Goal: Task Accomplishment & Management: Use online tool/utility

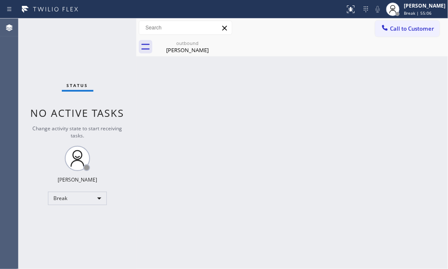
click at [122, 37] on div "Status No active tasks Change activity state to start receiving tasks. [PERSON_…" at bounding box center [78, 144] width 118 height 251
click at [194, 42] on div "outbound" at bounding box center [188, 43] width 64 height 6
click at [98, 199] on div "Break" at bounding box center [77, 198] width 59 height 13
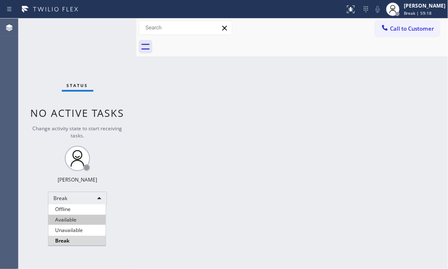
click at [88, 218] on li "Available" at bounding box center [76, 220] width 57 height 10
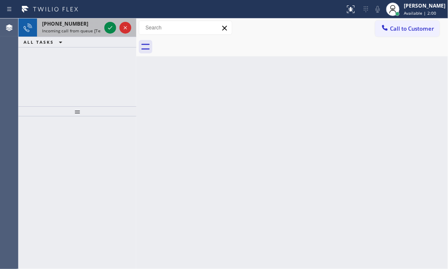
click at [79, 29] on span "Incoming call from queue [Test] All" at bounding box center [77, 31] width 70 height 6
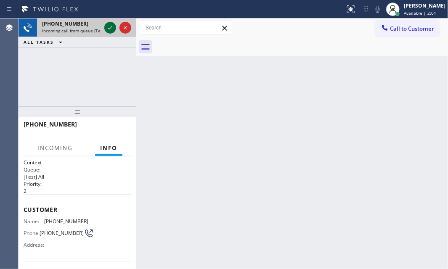
click at [113, 28] on icon at bounding box center [110, 28] width 10 height 10
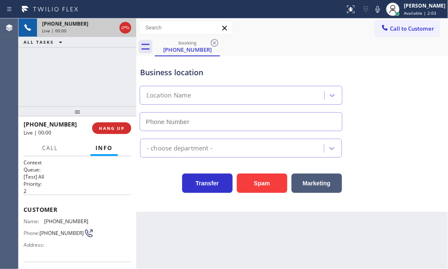
type input "[PHONE_NUMBER]"
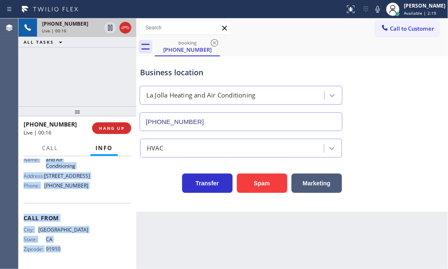
scroll to position [144, 0]
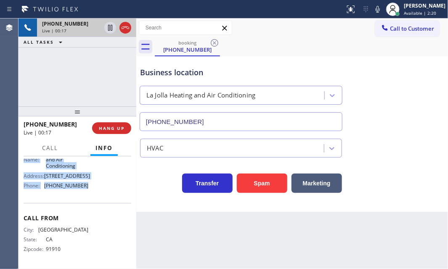
drag, startPoint x: 25, startPoint y: 169, endPoint x: 85, endPoint y: 186, distance: 62.1
click at [84, 186] on div "Context Queue: [Test] All Priority: 2 Customer Name: [PHONE_NUMBER] Phone: [PHO…" at bounding box center [78, 145] width 108 height 244
copy div "Customer Name: [PHONE_NUMBER] Phone: [PHONE_NUMBER] Address: Business location …"
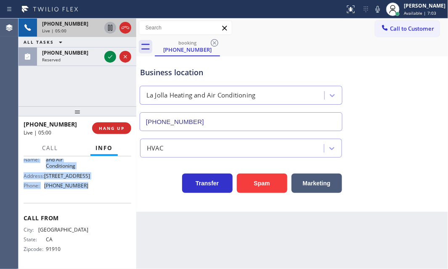
click at [112, 29] on icon at bounding box center [110, 28] width 4 height 6
drag, startPoint x: 108, startPoint y: 55, endPoint x: 141, endPoint y: 78, distance: 40.3
click at [108, 55] on icon at bounding box center [110, 57] width 10 height 10
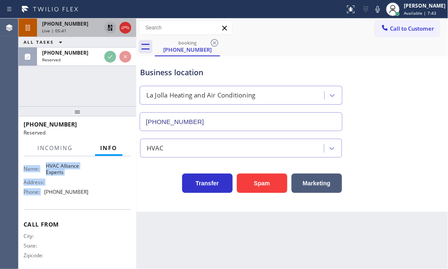
scroll to position [158, 0]
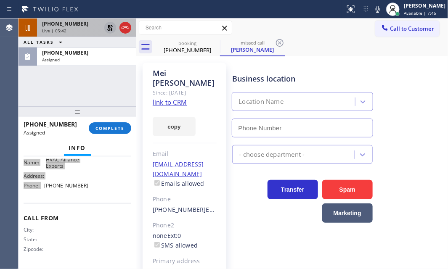
type input "[PHONE_NUMBER]"
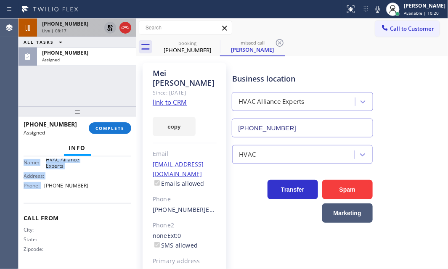
click at [107, 29] on icon at bounding box center [110, 28] width 10 height 10
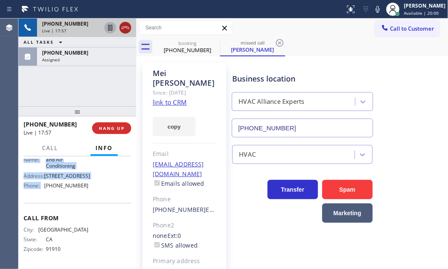
click at [125, 27] on icon at bounding box center [126, 28] width 8 height 3
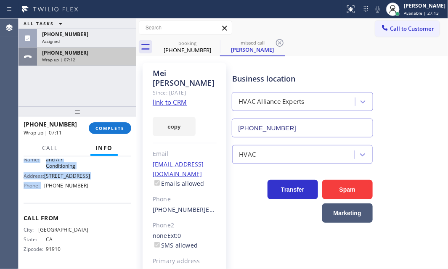
click at [90, 48] on div "[PHONE_NUMBER] Wrap up | 07:12" at bounding box center [85, 57] width 96 height 19
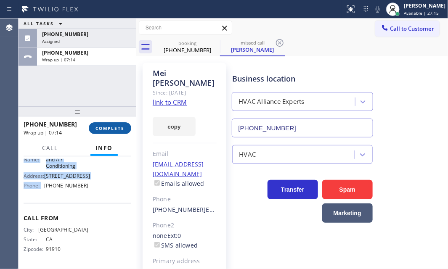
click at [119, 130] on span "COMPLETE" at bounding box center [110, 128] width 29 height 6
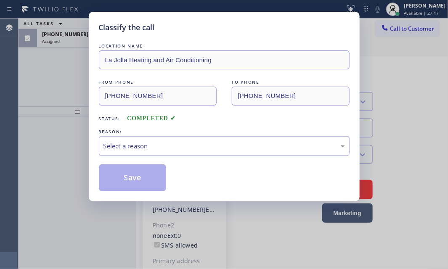
click at [212, 143] on div "Select a reason" at bounding box center [225, 146] width 242 height 10
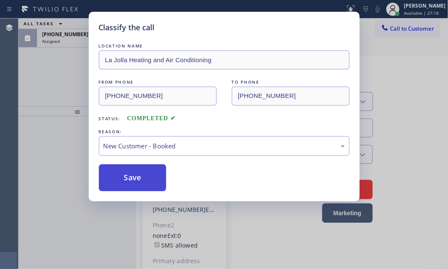
click at [138, 173] on button "Save" at bounding box center [133, 178] width 68 height 27
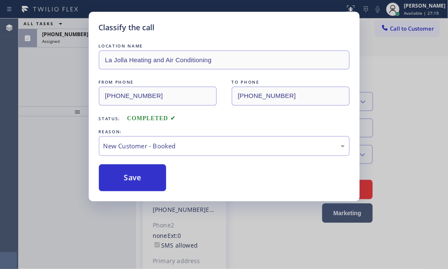
click at [61, 78] on div "Classify the call LOCATION NAME La Jolla Heating and Air Conditioning FROM PHON…" at bounding box center [224, 134] width 448 height 269
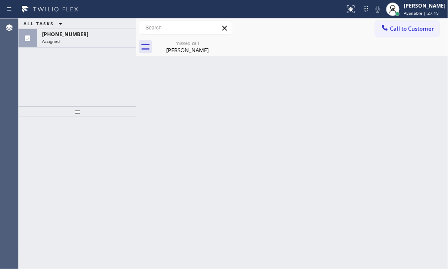
drag, startPoint x: 61, startPoint y: 78, endPoint x: 76, endPoint y: 63, distance: 20.5
click at [67, 72] on div "ALL TASKS ALL TASKS ACTIVE TASKS TASKS IN WRAP UP [PHONE_NUMBER] Assigned" at bounding box center [78, 63] width 118 height 88
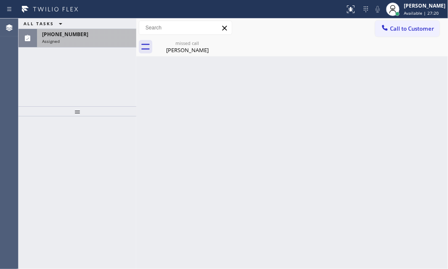
click at [85, 42] on div "Assigned" at bounding box center [86, 41] width 89 height 6
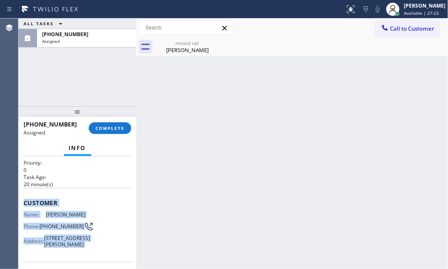
scroll to position [76, 0]
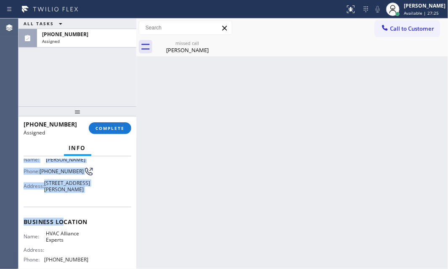
drag, startPoint x: 22, startPoint y: 221, endPoint x: 93, endPoint y: 205, distance: 73.0
click at [93, 205] on div "Context Queue: HVAC Priority: 0 Task Age: [DEMOGRAPHIC_DATA] minute(s) Customer…" at bounding box center [78, 213] width 118 height 113
copy div "Customer Name: [PERSON_NAME] Phone: [PHONE_NUMBER] Address: [STREET_ADDRESS][PE…"
click at [114, 127] on span "COMPLETE" at bounding box center [110, 128] width 29 height 6
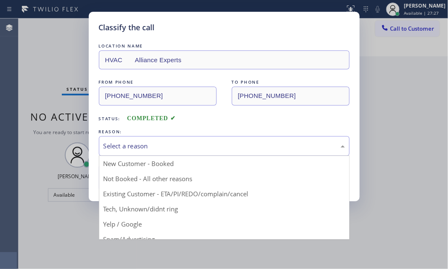
click at [193, 147] on div "Select a reason" at bounding box center [225, 146] width 242 height 10
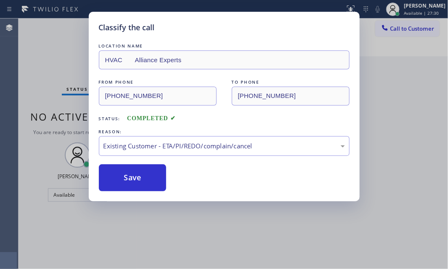
drag, startPoint x: 131, startPoint y: 181, endPoint x: 226, endPoint y: 177, distance: 95.2
click at [133, 181] on button "Save" at bounding box center [133, 178] width 68 height 27
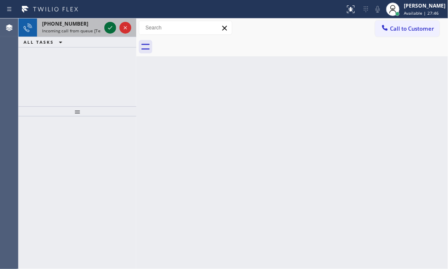
drag, startPoint x: 109, startPoint y: 26, endPoint x: 109, endPoint y: 32, distance: 6.3
click at [109, 26] on icon at bounding box center [110, 28] width 10 height 10
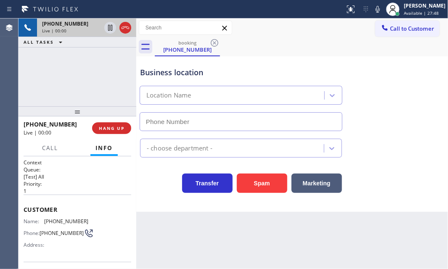
type input "[PHONE_NUMBER]"
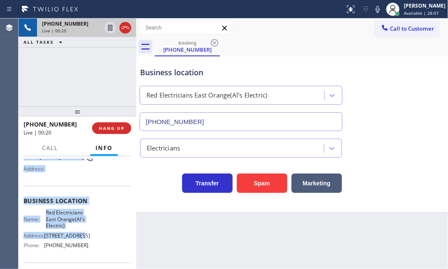
scroll to position [114, 0]
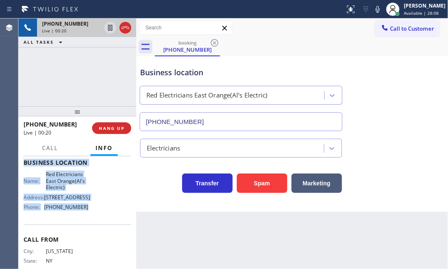
drag, startPoint x: 26, startPoint y: 206, endPoint x: 88, endPoint y: 236, distance: 69.6
click at [88, 236] on div "Context Queue: [Test] All Priority: 1 Customer Name: [PHONE_NUMBER] Phone: [PHO…" at bounding box center [78, 167] width 108 height 244
copy div "Customer Name: [PHONE_NUMBER] Phone: [PHONE_NUMBER] Address: Business location …"
click at [111, 29] on icon at bounding box center [110, 28] width 10 height 10
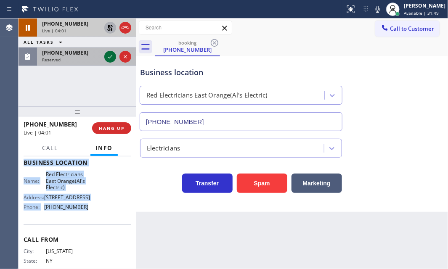
click at [109, 57] on icon at bounding box center [110, 57] width 10 height 10
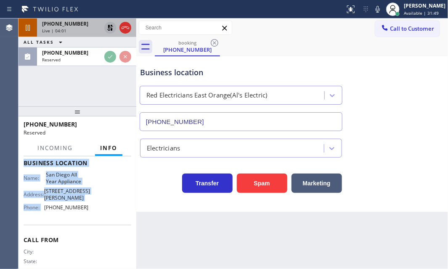
scroll to position [122, 0]
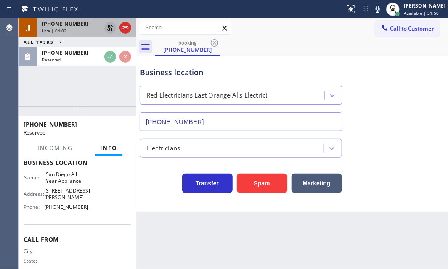
click at [83, 130] on div "Reserved" at bounding box center [75, 132] width 102 height 7
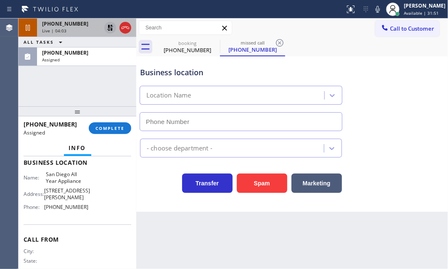
type input "[PHONE_NUMBER]"
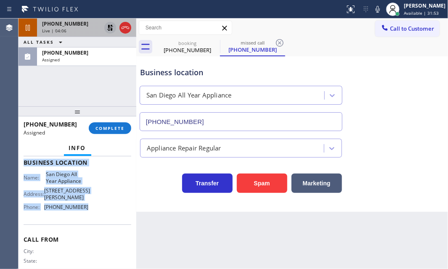
drag, startPoint x: 22, startPoint y: 208, endPoint x: 102, endPoint y: 207, distance: 79.5
click at [101, 207] on div "Context Queue: Appliance Repair Priority: 0 Task Age: Customer Name: [PHONE_NUM…" at bounding box center [78, 213] width 118 height 113
copy div "Customer Name: [PHONE_NUMBER] Phone: [PHONE_NUMBER] Address: Business location …"
click at [116, 126] on span "COMPLETE" at bounding box center [110, 128] width 29 height 6
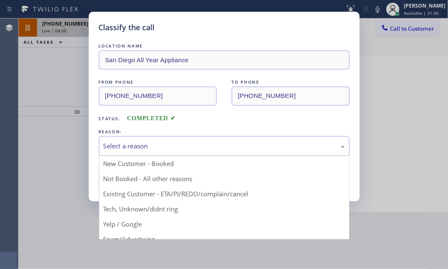
drag, startPoint x: 186, startPoint y: 140, endPoint x: 158, endPoint y: 176, distance: 45.5
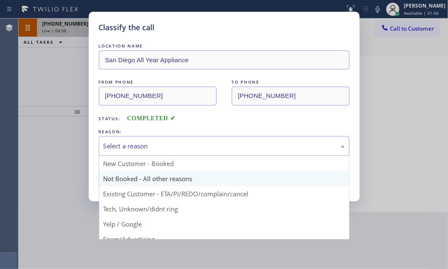
click at [186, 143] on div "Select a reason" at bounding box center [225, 146] width 242 height 10
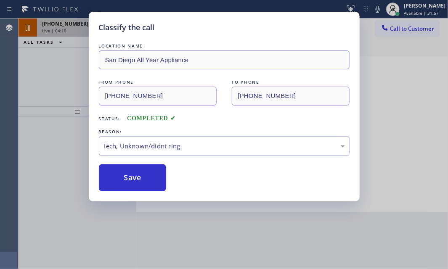
drag, startPoint x: 134, startPoint y: 175, endPoint x: 344, endPoint y: 170, distance: 209.6
click at [145, 176] on button "Save" at bounding box center [133, 178] width 68 height 27
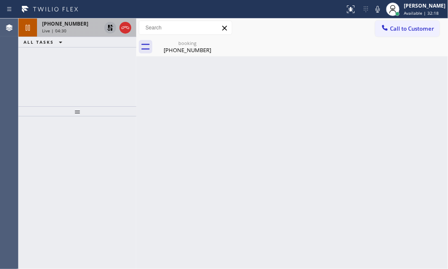
click at [110, 25] on icon at bounding box center [110, 28] width 10 height 10
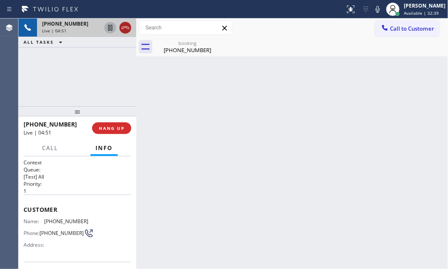
click at [126, 29] on icon at bounding box center [125, 28] width 10 height 10
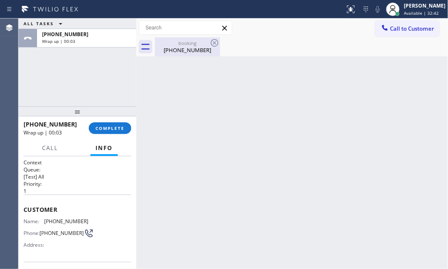
click at [188, 45] on div "booking" at bounding box center [188, 43] width 64 height 6
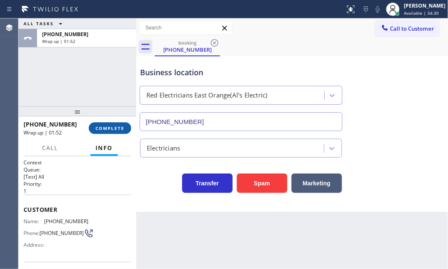
click at [109, 128] on span "COMPLETE" at bounding box center [110, 128] width 29 height 6
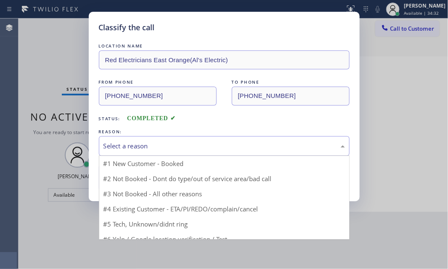
click at [172, 143] on div "Select a reason" at bounding box center [225, 146] width 242 height 10
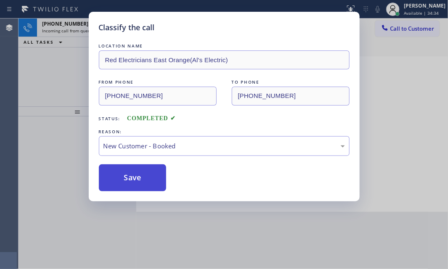
drag, startPoint x: 136, startPoint y: 171, endPoint x: 377, endPoint y: 175, distance: 240.3
click at [137, 171] on button "Save" at bounding box center [133, 178] width 68 height 27
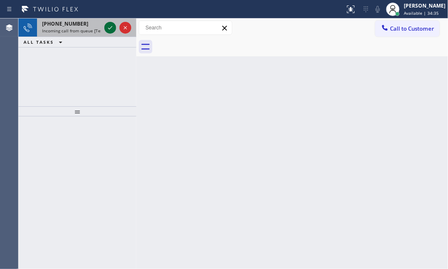
click at [110, 27] on icon at bounding box center [110, 28] width 10 height 10
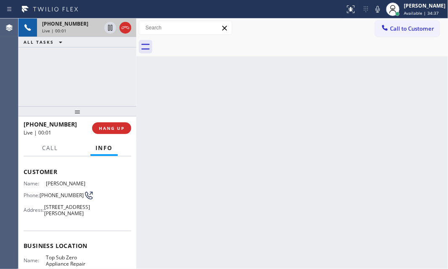
scroll to position [76, 0]
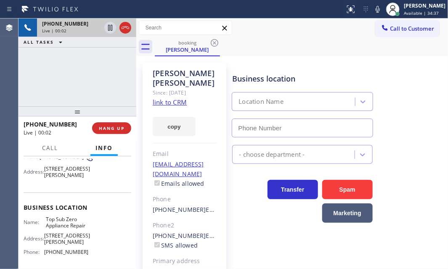
type input "[PHONE_NUMBER]"
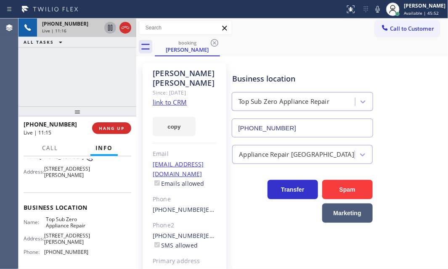
click at [113, 30] on icon at bounding box center [110, 28] width 10 height 10
click at [110, 28] on icon at bounding box center [110, 28] width 6 height 6
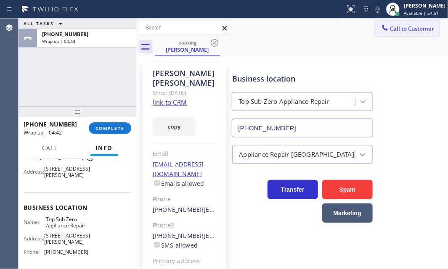
click at [400, 31] on span "Call to Customer" at bounding box center [412, 29] width 44 height 8
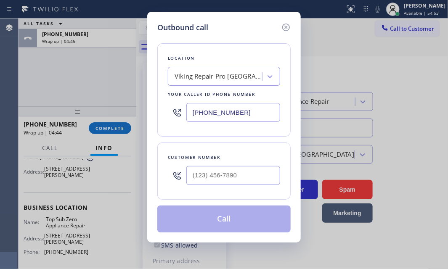
click at [286, 27] on icon at bounding box center [286, 28] width 8 height 8
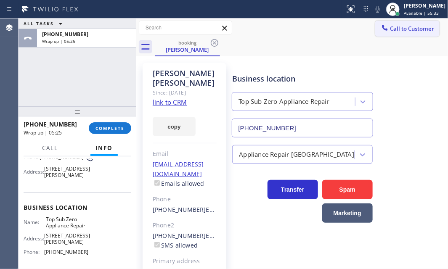
click at [387, 33] on button "Call to Customer" at bounding box center [407, 29] width 64 height 16
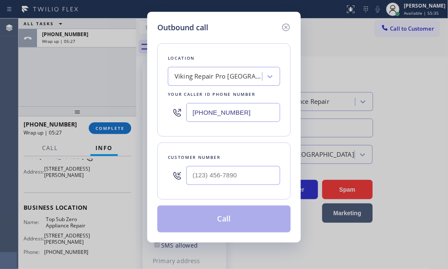
click at [77, 97] on div "Outbound call Location Viking Repair Pro [GEOGRAPHIC_DATA] Your caller id phone…" at bounding box center [224, 134] width 448 height 269
drag, startPoint x: 288, startPoint y: 25, endPoint x: 225, endPoint y: 66, distance: 75.0
click at [287, 25] on icon at bounding box center [286, 27] width 10 height 10
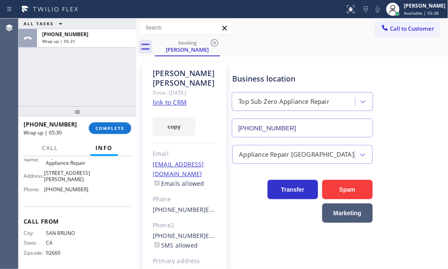
scroll to position [164, 0]
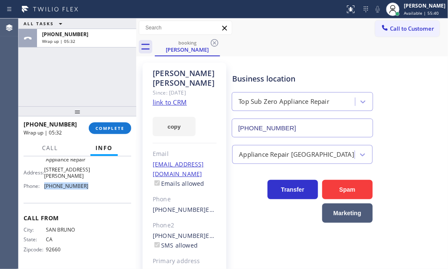
drag, startPoint x: 83, startPoint y: 187, endPoint x: 44, endPoint y: 187, distance: 39.1
click at [44, 187] on div "Phone: [PHONE_NUMBER]" at bounding box center [56, 186] width 65 height 6
copy div "[PHONE_NUMBER]"
click at [390, 29] on span "Call to Customer" at bounding box center [412, 29] width 44 height 8
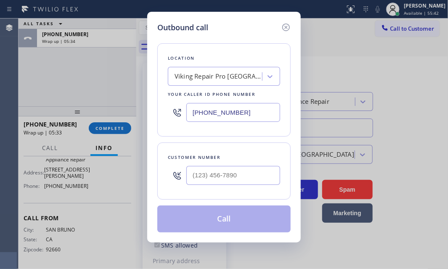
click at [248, 109] on input "[PHONE_NUMBER]" at bounding box center [233, 112] width 94 height 19
paste input "408) 617-8880"
type input "[PHONE_NUMBER]"
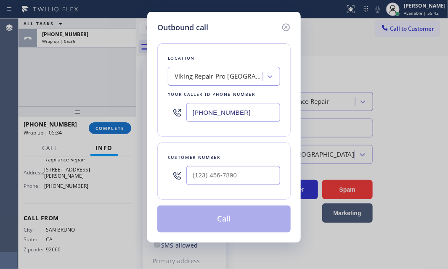
click at [239, 164] on div at bounding box center [233, 175] width 94 height 27
click at [236, 169] on input "(___) ___-____" at bounding box center [233, 175] width 94 height 19
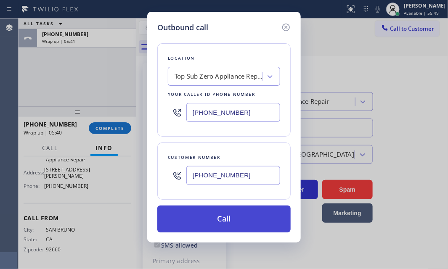
type input "[PHONE_NUMBER]"
click at [223, 216] on button "Call" at bounding box center [223, 219] width 133 height 27
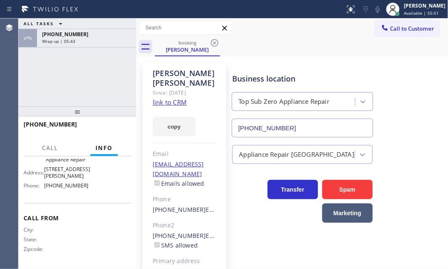
scroll to position [144, 0]
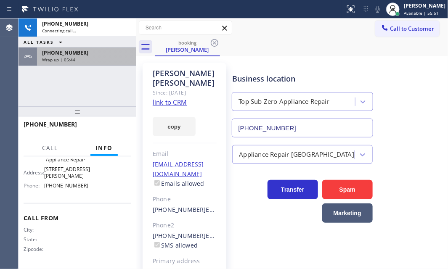
click at [99, 54] on div "[PHONE_NUMBER]" at bounding box center [86, 52] width 89 height 7
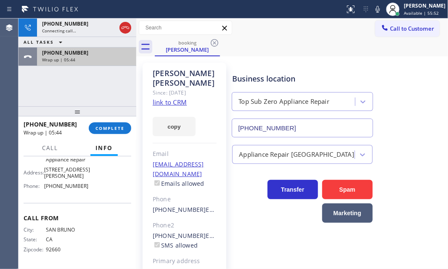
scroll to position [164, 0]
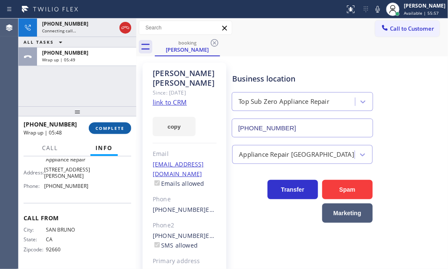
click at [112, 128] on span "COMPLETE" at bounding box center [110, 128] width 29 height 6
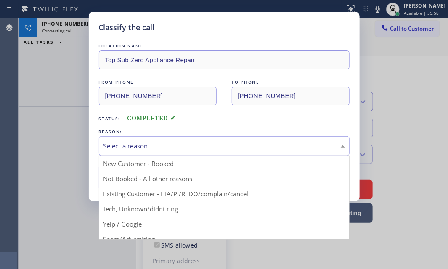
click at [206, 143] on div "Select a reason" at bounding box center [225, 146] width 242 height 10
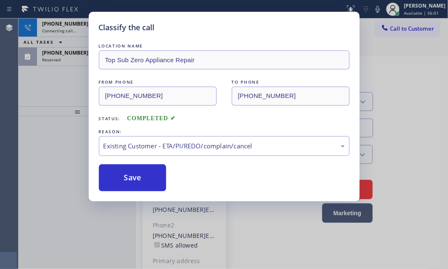
drag, startPoint x: 139, startPoint y: 175, endPoint x: 123, endPoint y: 159, distance: 21.7
click at [139, 175] on button "Save" at bounding box center [133, 178] width 68 height 27
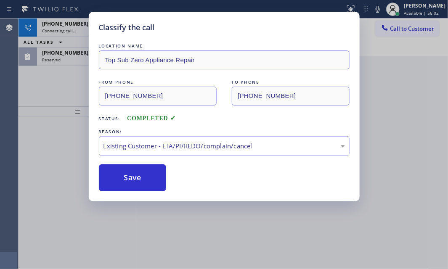
click at [72, 56] on div "Classify the call LOCATION NAME Top Sub Zero Appliance Repair FROM PHONE [PHONE…" at bounding box center [224, 134] width 448 height 269
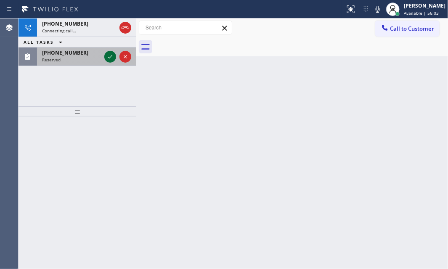
click at [106, 55] on icon at bounding box center [110, 57] width 10 height 10
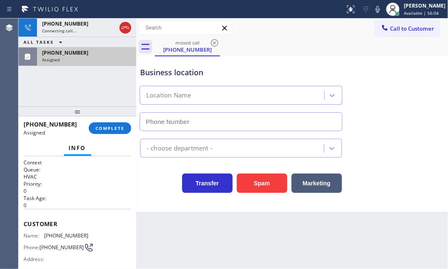
type input "[PHONE_NUMBER]"
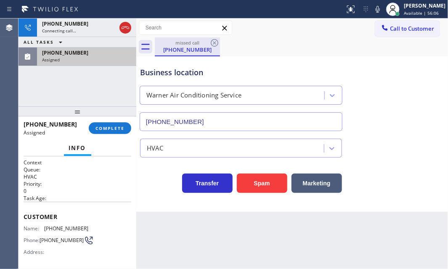
drag, startPoint x: 80, startPoint y: 29, endPoint x: 199, endPoint y: 42, distance: 120.2
click at [80, 29] on div "Connecting call…" at bounding box center [79, 31] width 74 height 6
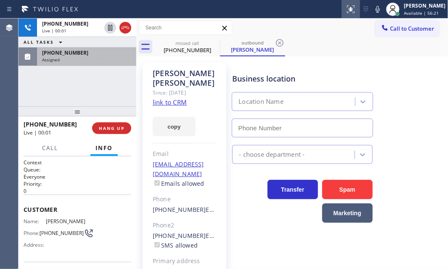
type input "[PHONE_NUMBER]"
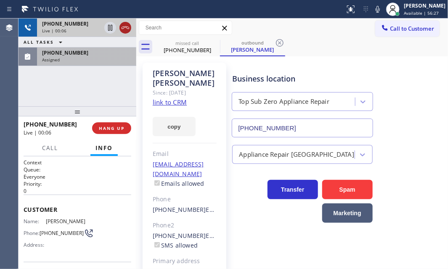
click at [127, 29] on icon at bounding box center [125, 28] width 10 height 10
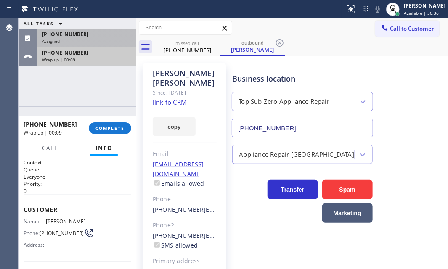
click at [100, 58] on div "Wrap up | 00:09" at bounding box center [86, 60] width 89 height 6
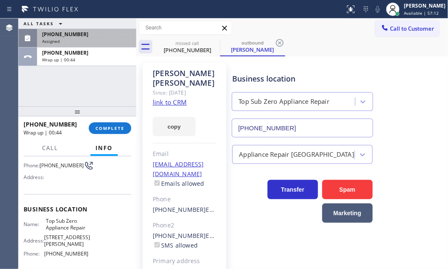
scroll to position [114, 0]
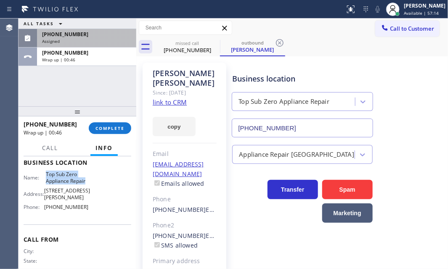
drag, startPoint x: 59, startPoint y: 185, endPoint x: 45, endPoint y: 182, distance: 14.3
click at [46, 182] on span "Top Sub Zero Appliance Repair" at bounding box center [67, 177] width 42 height 13
click at [110, 38] on div "Assigned" at bounding box center [86, 41] width 89 height 6
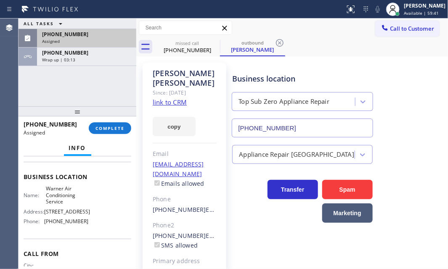
scroll to position [122, 0]
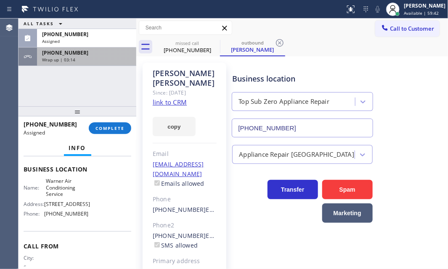
click at [109, 57] on div "Wrap up | 03:14" at bounding box center [86, 60] width 89 height 6
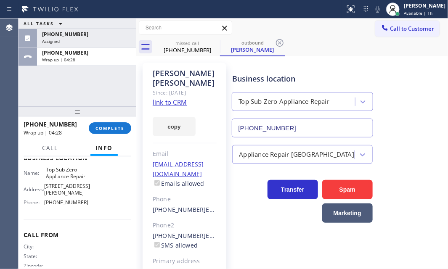
scroll to position [106, 0]
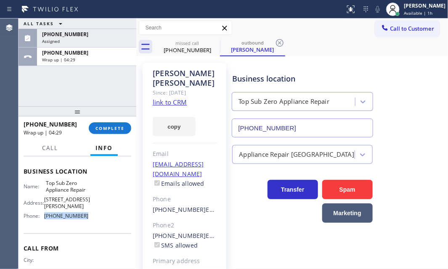
drag, startPoint x: 80, startPoint y: 225, endPoint x: 42, endPoint y: 222, distance: 38.0
click at [42, 219] on div "Phone: [PHONE_NUMBER]" at bounding box center [56, 216] width 65 height 6
copy div "[PHONE_NUMBER]"
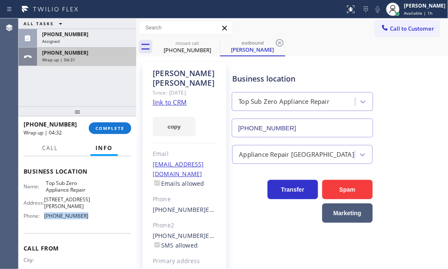
drag, startPoint x: 110, startPoint y: 57, endPoint x: 114, endPoint y: 58, distance: 4.2
click at [110, 57] on div "Wrap up | 04:31" at bounding box center [86, 60] width 89 height 6
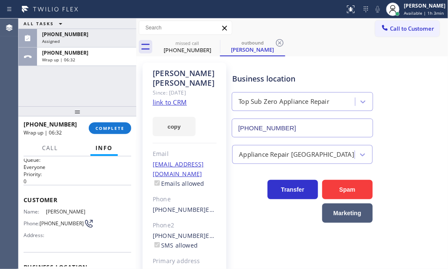
scroll to position [38, 0]
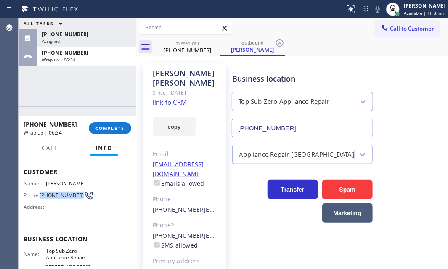
drag, startPoint x: 58, startPoint y: 207, endPoint x: 42, endPoint y: 201, distance: 17.6
click at [42, 199] on span "[PHONE_NUMBER]" at bounding box center [62, 195] width 44 height 6
copy span "[PHONE_NUMBER]"
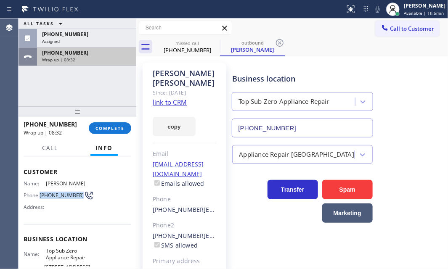
click at [84, 55] on div "[PHONE_NUMBER]" at bounding box center [86, 52] width 89 height 7
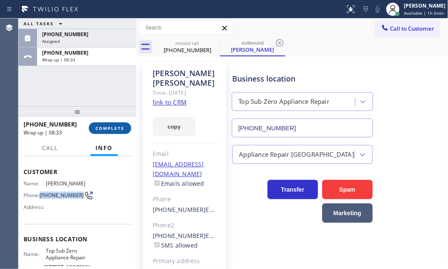
click at [105, 127] on span "COMPLETE" at bounding box center [110, 128] width 29 height 6
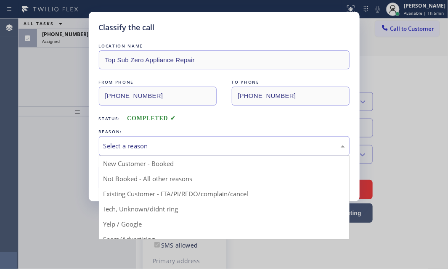
drag, startPoint x: 154, startPoint y: 146, endPoint x: 171, endPoint y: 142, distance: 18.0
click at [154, 146] on div "Select a reason" at bounding box center [225, 146] width 242 height 10
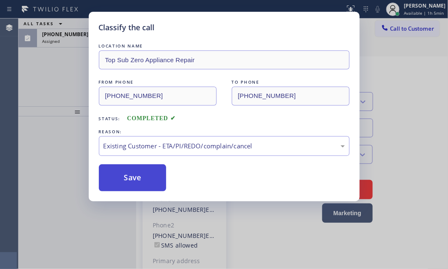
drag, startPoint x: 133, startPoint y: 194, endPoint x: 134, endPoint y: 183, distance: 11.0
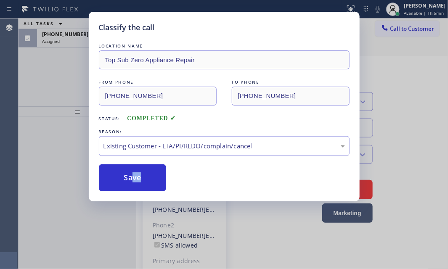
drag, startPoint x: 134, startPoint y: 175, endPoint x: 116, endPoint y: 141, distance: 39.2
click at [133, 174] on button "Save" at bounding box center [133, 178] width 68 height 27
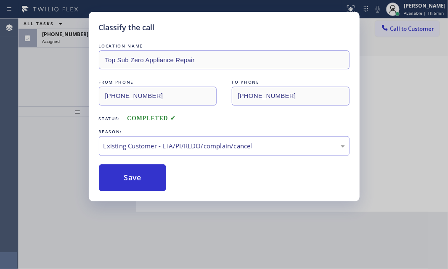
click at [63, 67] on div "Classify the call LOCATION NAME Top Sub Zero Appliance Repair FROM PHONE [PHONE…" at bounding box center [224, 134] width 448 height 269
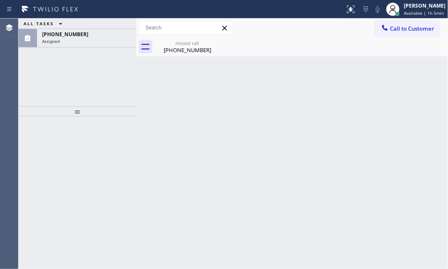
drag, startPoint x: 84, startPoint y: 36, endPoint x: 72, endPoint y: 76, distance: 41.9
click at [84, 36] on div "[PHONE_NUMBER]" at bounding box center [86, 34] width 89 height 7
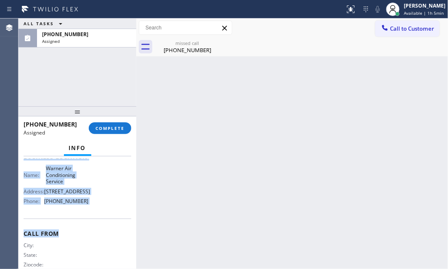
scroll to position [153, 0]
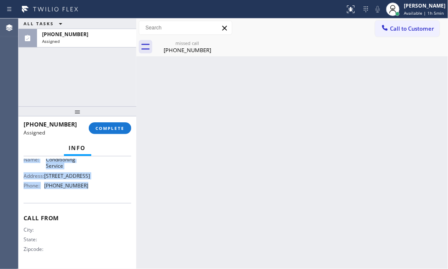
drag, startPoint x: 21, startPoint y: 218, endPoint x: 101, endPoint y: 198, distance: 81.9
click at [101, 198] on div "Context Queue: HVAC Priority: 0 Task Age: [DEMOGRAPHIC_DATA] minute(s) Customer…" at bounding box center [78, 213] width 118 height 113
copy div "Customer Name: [PHONE_NUMBER] Phone: [PHONE_NUMBER] Address: Business location …"
click at [107, 126] on span "COMPLETE" at bounding box center [110, 128] width 29 height 6
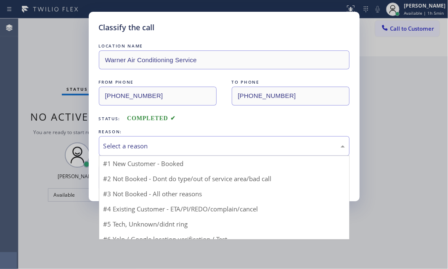
drag, startPoint x: 204, startPoint y: 136, endPoint x: 197, endPoint y: 149, distance: 13.9
click at [204, 137] on div "Select a reason" at bounding box center [224, 146] width 251 height 20
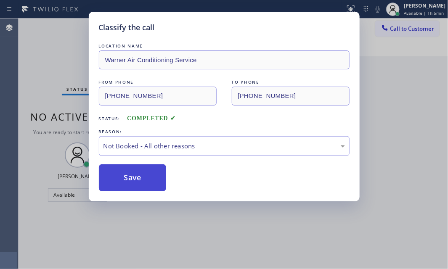
click at [130, 177] on button "Save" at bounding box center [133, 178] width 68 height 27
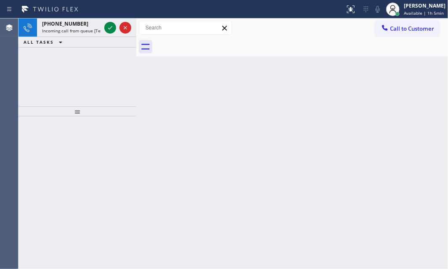
click at [82, 28] on span "Incoming call from queue [Test] All" at bounding box center [77, 31] width 70 height 6
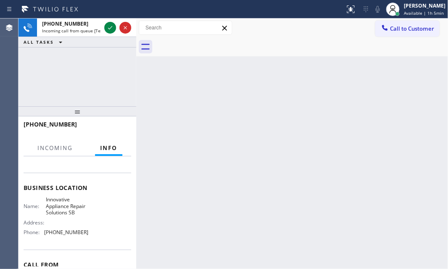
scroll to position [38, 0]
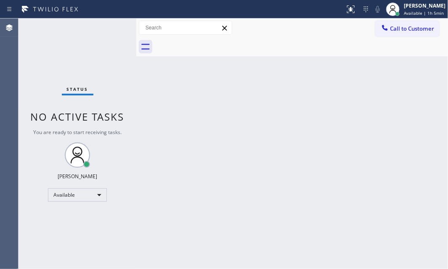
click at [106, 31] on div "Status No active tasks You are ready to start receiving tasks. [PERSON_NAME] Av…" at bounding box center [78, 144] width 118 height 251
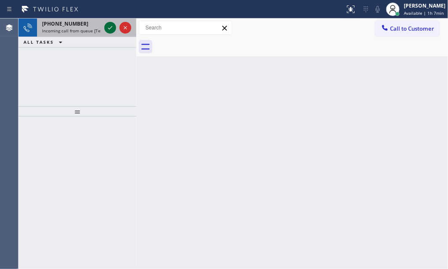
click at [106, 27] on icon at bounding box center [110, 28] width 10 height 10
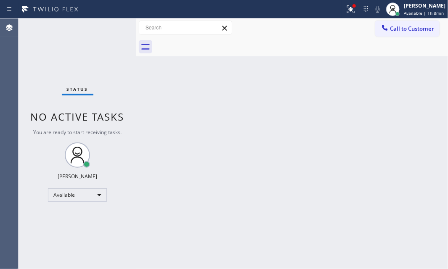
click at [113, 28] on div "Status No active tasks You are ready to start receiving tasks. [PERSON_NAME] Av…" at bounding box center [78, 144] width 118 height 251
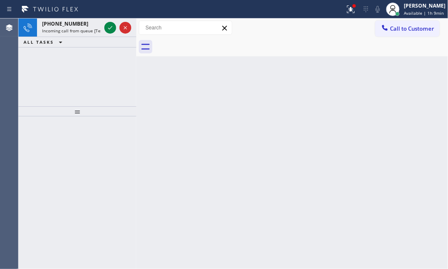
drag, startPoint x: 109, startPoint y: 31, endPoint x: 119, endPoint y: 80, distance: 50.3
click at [109, 32] on icon at bounding box center [110, 28] width 10 height 10
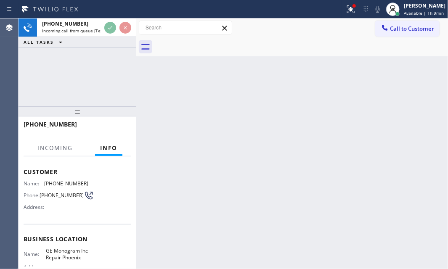
scroll to position [114, 0]
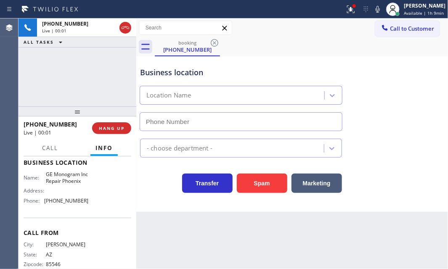
type input "[PHONE_NUMBER]"
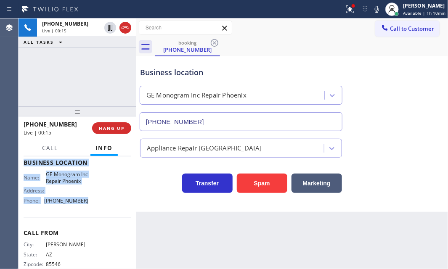
drag, startPoint x: 22, startPoint y: 207, endPoint x: 87, endPoint y: 219, distance: 65.9
click at [87, 219] on div "Context Queue: [Test] All Priority: 1 Customer Name: [PHONE_NUMBER] Phone: [PHO…" at bounding box center [78, 213] width 118 height 113
copy div "Customer Name: [PHONE_NUMBER] Phone: [PHONE_NUMBER] Address: Business location …"
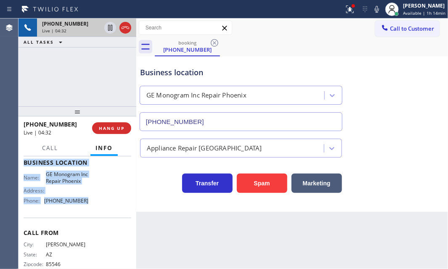
click at [109, 26] on icon at bounding box center [110, 28] width 10 height 10
click at [109, 27] on icon at bounding box center [110, 28] width 6 height 6
click at [125, 29] on icon at bounding box center [125, 28] width 10 height 10
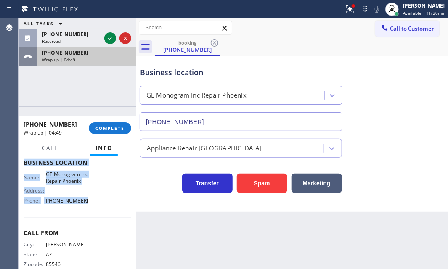
click at [92, 57] on div "Wrap up | 04:49" at bounding box center [86, 60] width 89 height 6
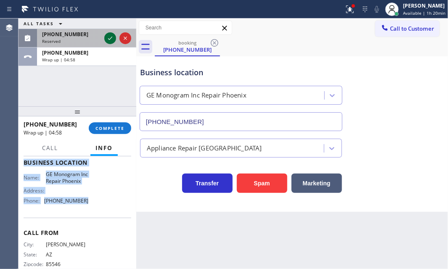
click at [106, 37] on icon at bounding box center [110, 38] width 10 height 10
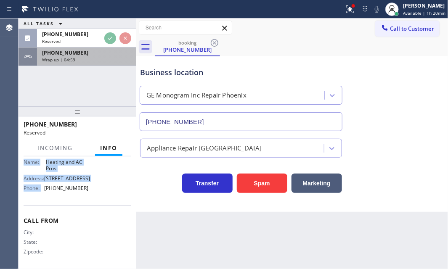
click at [105, 57] on div "Wrap up | 04:59" at bounding box center [86, 60] width 89 height 6
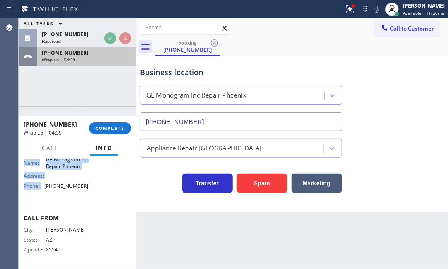
scroll to position [114, 0]
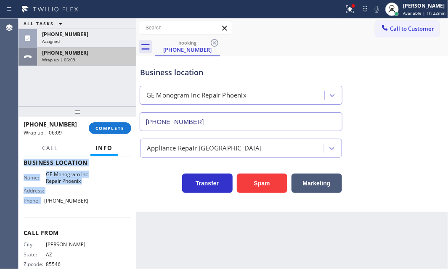
click at [61, 52] on span "[PHONE_NUMBER]" at bounding box center [65, 52] width 46 height 7
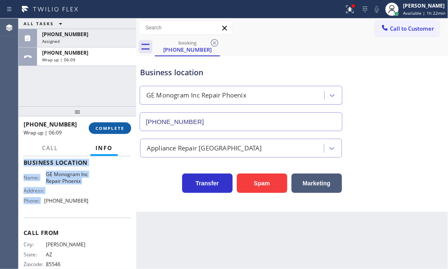
click at [109, 123] on button "COMPLETE" at bounding box center [110, 128] width 42 height 12
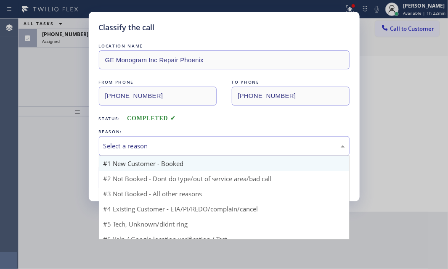
drag, startPoint x: 191, startPoint y: 148, endPoint x: 163, endPoint y: 163, distance: 32.0
click at [191, 147] on div "Select a reason" at bounding box center [225, 146] width 242 height 10
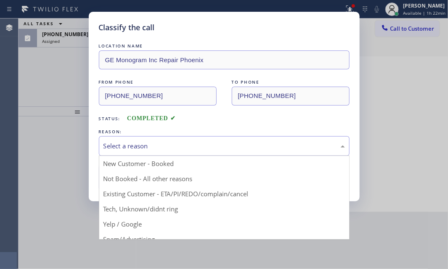
drag, startPoint x: 137, startPoint y: 178, endPoint x: 128, endPoint y: 179, distance: 9.0
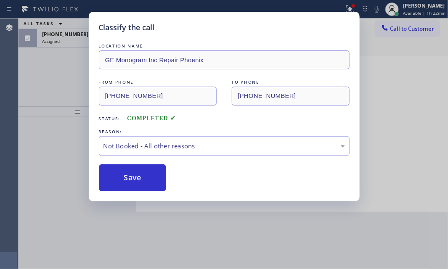
drag, startPoint x: 128, startPoint y: 179, endPoint x: 101, endPoint y: 140, distance: 47.6
click at [127, 179] on button "Save" at bounding box center [133, 178] width 68 height 27
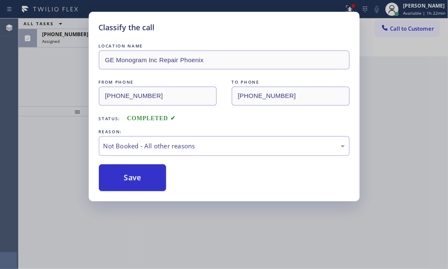
click at [71, 36] on div "Classify the call LOCATION NAME GE Monogram Inc Repair Phoenix FROM PHONE [PHON…" at bounding box center [224, 134] width 448 height 269
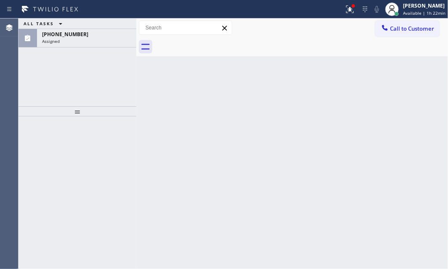
drag, startPoint x: 71, startPoint y: 38, endPoint x: 109, endPoint y: 59, distance: 43.5
click at [71, 38] on div "Assigned" at bounding box center [86, 41] width 89 height 6
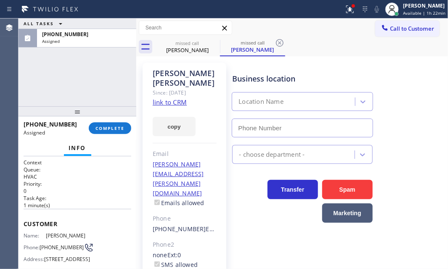
type input "[PHONE_NUMBER]"
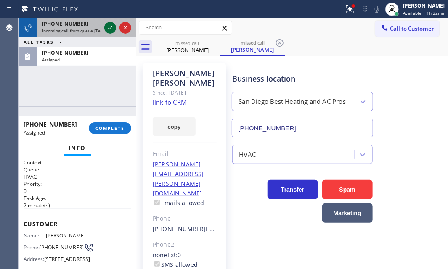
click at [110, 25] on icon at bounding box center [110, 28] width 10 height 10
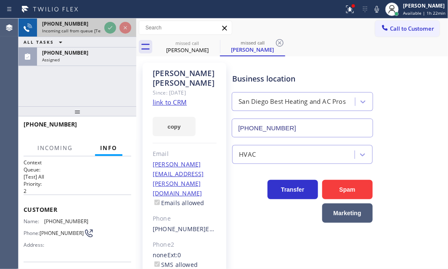
click at [81, 24] on div "[PHONE_NUMBER]" at bounding box center [71, 23] width 59 height 7
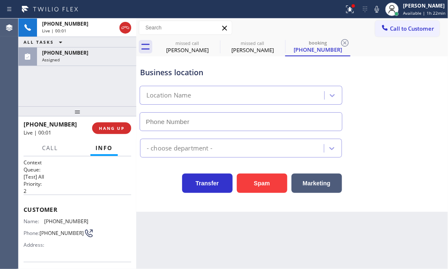
type input "[PHONE_NUMBER]"
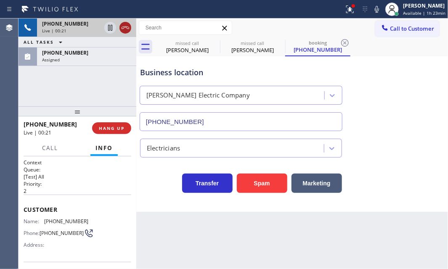
click at [128, 30] on icon at bounding box center [125, 28] width 10 height 10
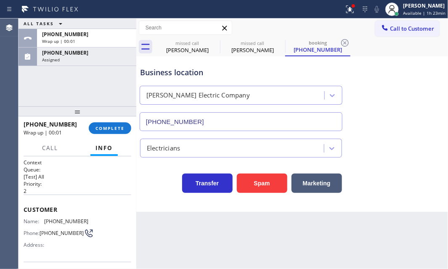
drag, startPoint x: 76, startPoint y: 55, endPoint x: 116, endPoint y: 107, distance: 66.1
click at [76, 55] on span "[PHONE_NUMBER]" at bounding box center [65, 52] width 46 height 7
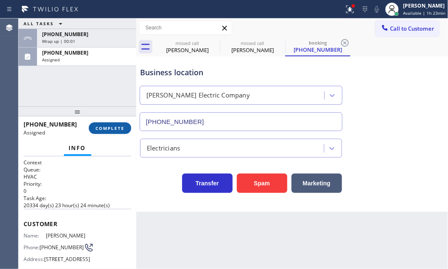
click at [109, 131] on button "COMPLETE" at bounding box center [110, 128] width 42 height 12
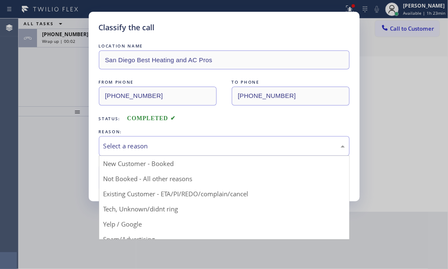
drag, startPoint x: 167, startPoint y: 145, endPoint x: 160, endPoint y: 154, distance: 11.7
click at [166, 145] on div "Select a reason" at bounding box center [225, 146] width 242 height 10
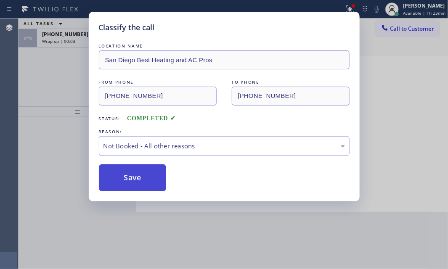
click at [112, 178] on button "Save" at bounding box center [133, 178] width 68 height 27
type input "[PHONE_NUMBER]"
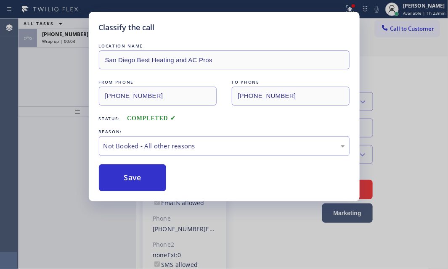
click at [77, 43] on div "Classify the call LOCATION NAME [GEOGRAPHIC_DATA] Best Heating and AC Pros FROM…" at bounding box center [224, 134] width 448 height 269
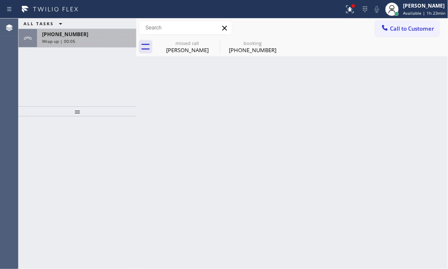
click at [77, 42] on div "Wrap up | 00:05" at bounding box center [86, 41] width 89 height 6
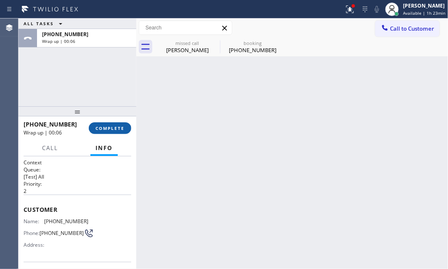
drag, startPoint x: 114, startPoint y: 128, endPoint x: 168, endPoint y: 135, distance: 54.7
click at [114, 128] on span "COMPLETE" at bounding box center [110, 128] width 29 height 6
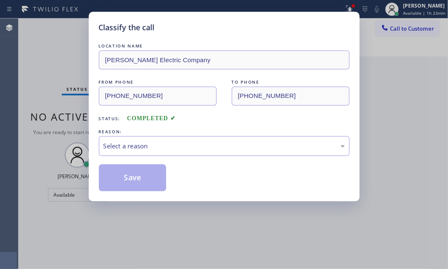
click at [186, 143] on div "Select a reason" at bounding box center [225, 146] width 242 height 10
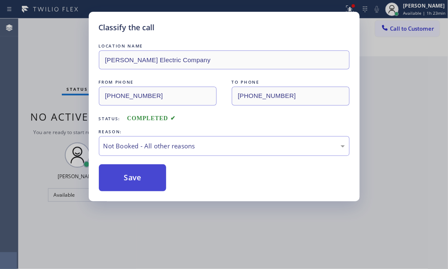
click at [151, 176] on button "Save" at bounding box center [133, 178] width 68 height 27
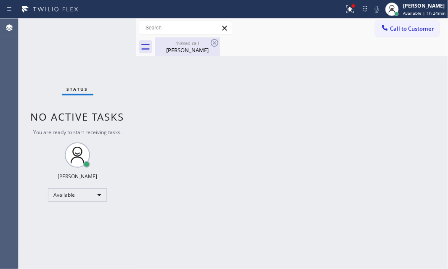
click at [196, 48] on div "[PERSON_NAME]" at bounding box center [188, 50] width 64 height 8
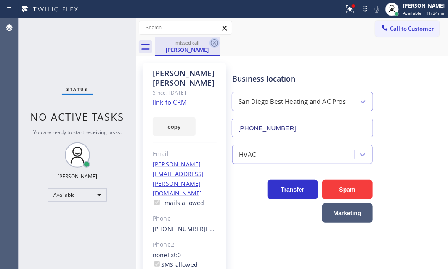
click at [211, 40] on icon at bounding box center [215, 43] width 10 height 10
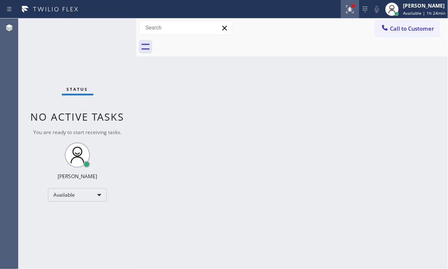
click at [346, 11] on icon at bounding box center [350, 9] width 8 height 8
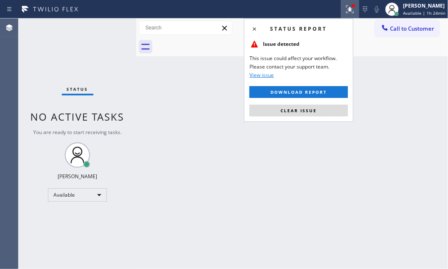
drag, startPoint x: 306, startPoint y: 109, endPoint x: 319, endPoint y: 64, distance: 47.1
click at [306, 109] on span "Clear issue" at bounding box center [299, 111] width 36 height 6
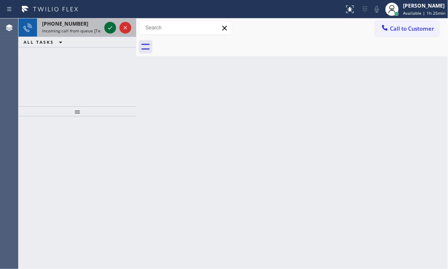
drag, startPoint x: 110, startPoint y: 27, endPoint x: 117, endPoint y: 46, distance: 20.1
click at [110, 27] on icon at bounding box center [110, 28] width 10 height 10
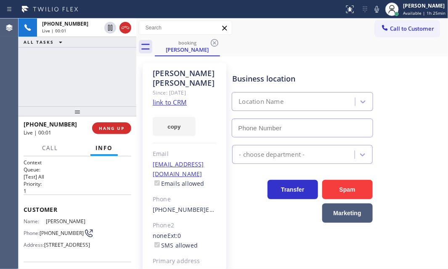
type input "[PHONE_NUMBER]"
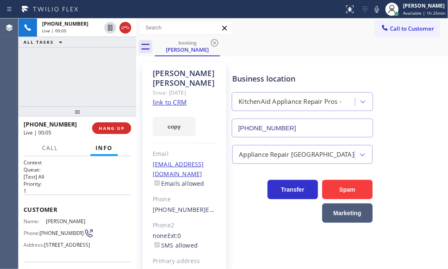
click at [171, 98] on link "link to CRM" at bounding box center [170, 102] width 34 height 8
click at [108, 130] on span "HANG UP" at bounding box center [112, 128] width 26 height 6
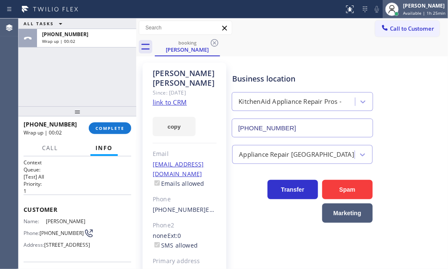
click at [409, 13] on span "Available | 1h 25min" at bounding box center [424, 13] width 42 height 6
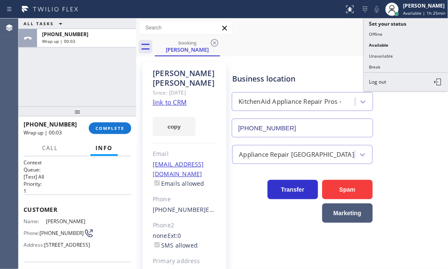
drag, startPoint x: 391, startPoint y: 65, endPoint x: 227, endPoint y: 86, distance: 165.5
click at [390, 65] on button "Break" at bounding box center [406, 66] width 84 height 11
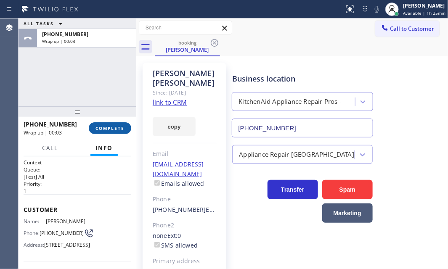
click at [121, 130] on span "COMPLETE" at bounding box center [110, 128] width 29 height 6
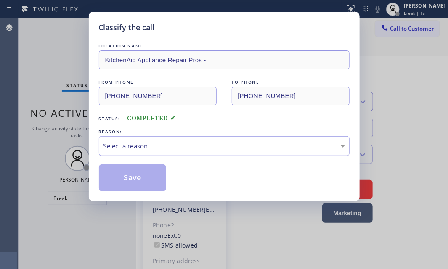
drag, startPoint x: 185, startPoint y: 146, endPoint x: 180, endPoint y: 151, distance: 6.8
click at [184, 146] on div "Select a reason" at bounding box center [225, 146] width 242 height 10
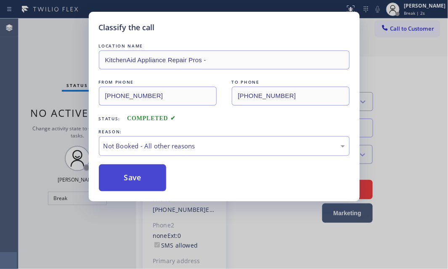
click at [116, 177] on button "Save" at bounding box center [133, 178] width 68 height 27
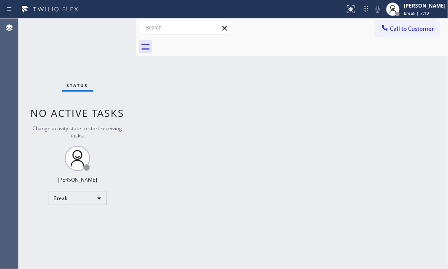
drag, startPoint x: 96, startPoint y: 66, endPoint x: 104, endPoint y: 63, distance: 8.5
click at [96, 64] on div "Status No active tasks Change activity state to start receiving tasks. [PERSON_…" at bounding box center [78, 144] width 118 height 251
click at [395, 11] on div at bounding box center [398, 14] width 6 height 6
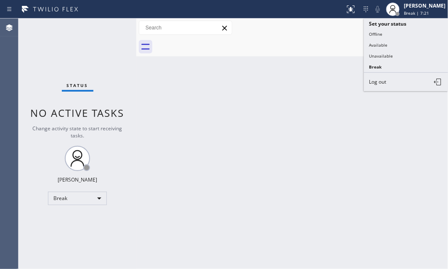
click at [388, 46] on button "Available" at bounding box center [406, 45] width 84 height 11
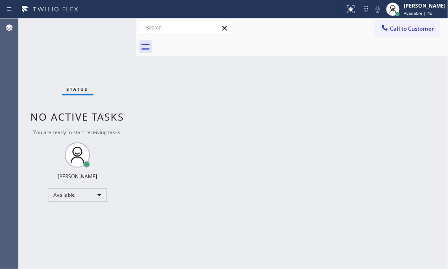
click at [352, 168] on div "Back to Dashboard Change Sender ID Customers Technicians Select a contact Outbo…" at bounding box center [292, 144] width 312 height 251
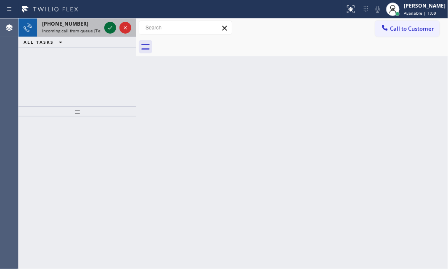
click at [109, 29] on icon at bounding box center [110, 28] width 10 height 10
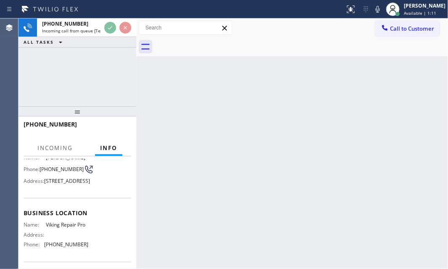
scroll to position [76, 0]
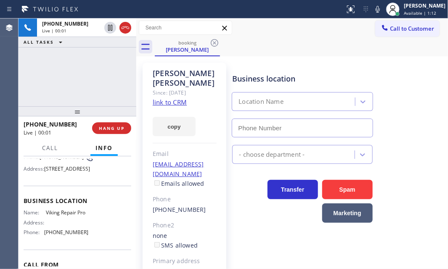
type input "[PHONE_NUMBER]"
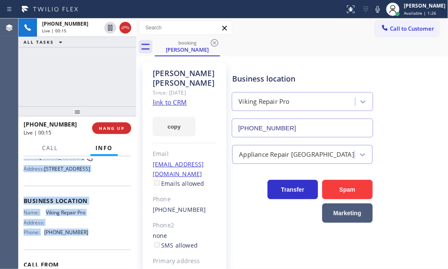
drag, startPoint x: 22, startPoint y: 207, endPoint x: 91, endPoint y: 251, distance: 82.2
click at [90, 252] on div "Context Queue: [Test] All Priority: 1 Customer Name: [PERSON_NAME] Phone: [PHON…" at bounding box center [78, 213] width 118 height 113
copy div "Customer Name: [PERSON_NAME] Phone: [PHONE_NUMBER] Address: [STREET_ADDRESS] Bu…"
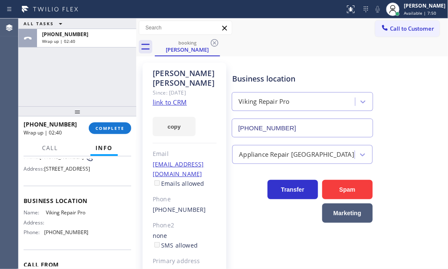
click at [89, 84] on div "ALL TASKS ALL TASKS ACTIVE TASKS TASKS IN WRAP UP [PHONE_NUMBER] Wrap up | 02:40" at bounding box center [78, 63] width 118 height 88
click at [397, 32] on span "Call to Customer" at bounding box center [412, 29] width 44 height 8
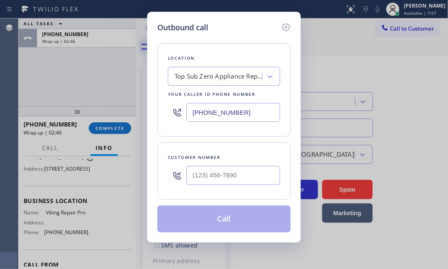
click at [246, 110] on input "[PHONE_NUMBER]" at bounding box center [233, 112] width 94 height 19
paste input "844) 988-0068"
type input "[PHONE_NUMBER]"
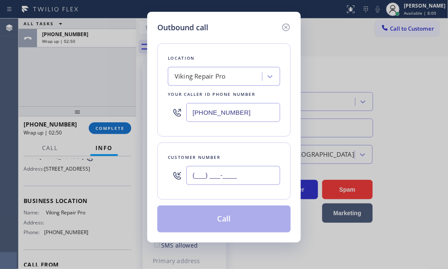
click at [234, 174] on input "(___) ___-____" at bounding box center [233, 175] width 94 height 19
paste input "646) 258-9614"
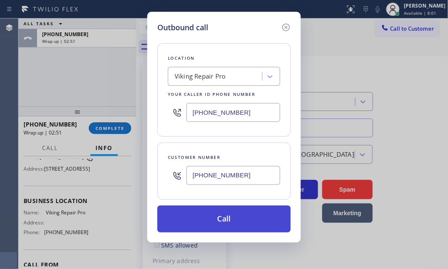
type input "[PHONE_NUMBER]"
click at [218, 215] on button "Call" at bounding box center [223, 219] width 133 height 27
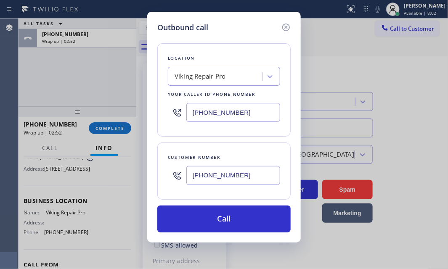
drag, startPoint x: 95, startPoint y: 63, endPoint x: 100, endPoint y: 69, distance: 7.8
click at [95, 62] on div "ALL TASKS ALL TASKS ACTIVE TASKS TASKS IN WRAP UP [PHONE_NUMBER] Wrap up | 02:5…" at bounding box center [234, 144] width 430 height 251
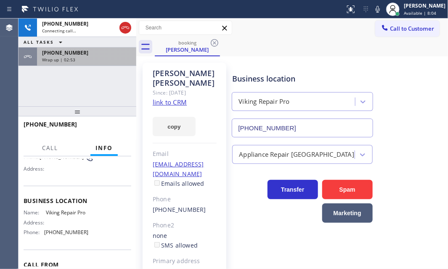
click at [104, 55] on div "[PHONE_NUMBER]" at bounding box center [86, 52] width 89 height 7
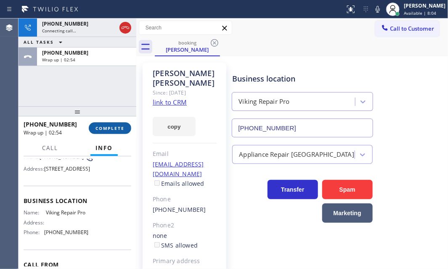
click at [111, 128] on span "COMPLETE" at bounding box center [110, 128] width 29 height 6
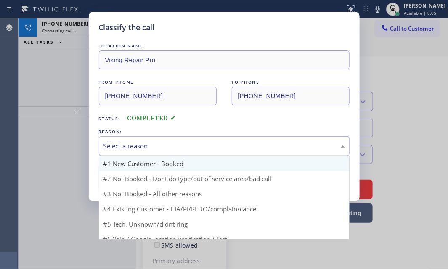
drag, startPoint x: 161, startPoint y: 146, endPoint x: 146, endPoint y: 160, distance: 20.5
click at [160, 146] on div "Select a reason" at bounding box center [225, 146] width 242 height 10
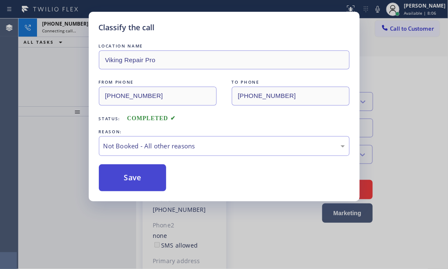
click at [122, 180] on button "Save" at bounding box center [133, 178] width 68 height 27
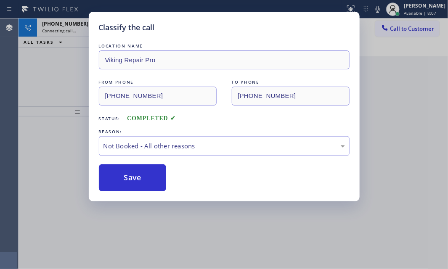
click at [69, 83] on div "Classify the call LOCATION NAME Viking Repair Pro FROM PHONE [PHONE_NUMBER] TO …" at bounding box center [224, 134] width 448 height 269
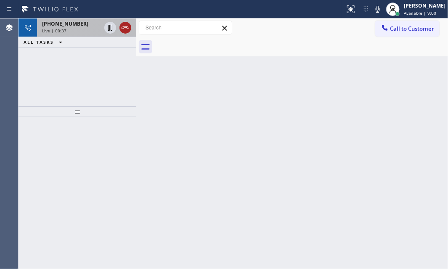
click at [125, 31] on icon at bounding box center [125, 28] width 10 height 10
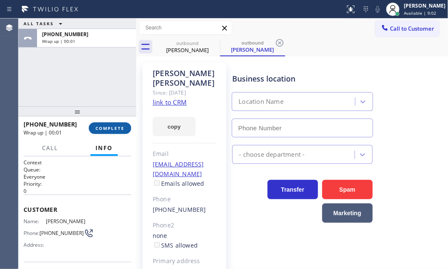
click at [114, 124] on button "COMPLETE" at bounding box center [110, 128] width 42 height 12
type input "[PHONE_NUMBER]"
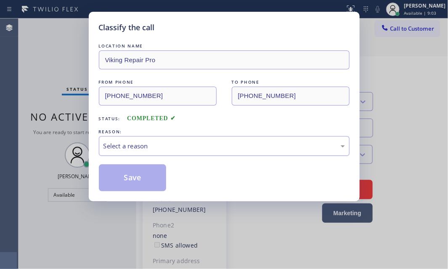
click at [180, 143] on div "Select a reason" at bounding box center [225, 146] width 242 height 10
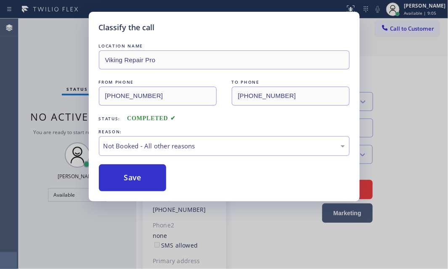
drag, startPoint x: 128, startPoint y: 177, endPoint x: 199, endPoint y: 165, distance: 71.2
click at [128, 177] on button "Save" at bounding box center [133, 178] width 68 height 27
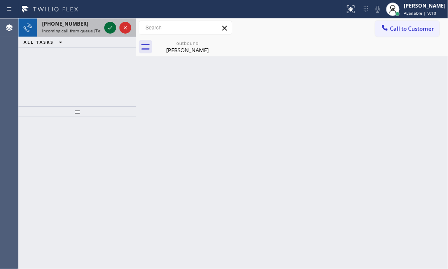
click at [107, 26] on icon at bounding box center [110, 28] width 10 height 10
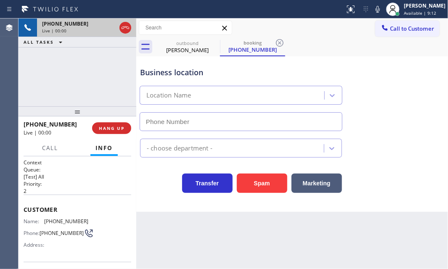
type input "[PHONE_NUMBER]"
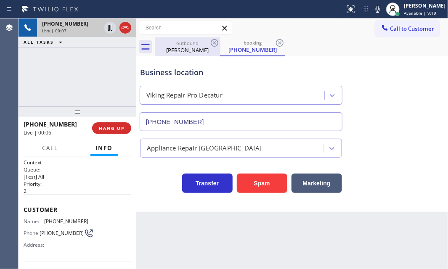
click at [196, 46] on div "outbound [PERSON_NAME]" at bounding box center [188, 46] width 64 height 19
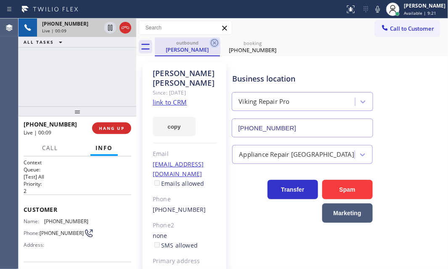
click at [214, 41] on icon at bounding box center [215, 43] width 10 height 10
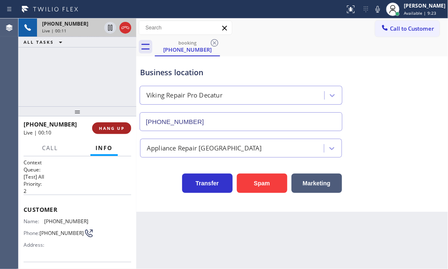
click at [116, 130] on span "HANG UP" at bounding box center [112, 128] width 26 height 6
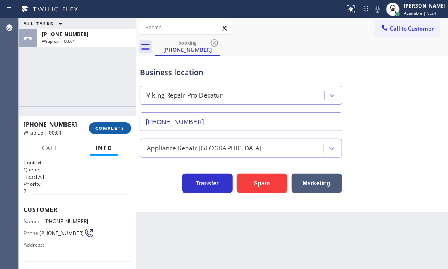
click at [116, 129] on span "COMPLETE" at bounding box center [110, 128] width 29 height 6
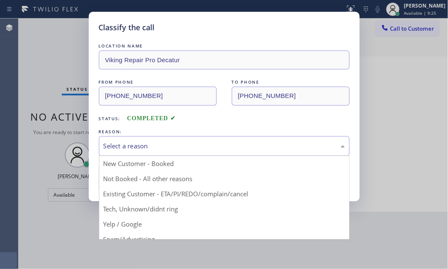
click at [199, 141] on div "Select a reason" at bounding box center [225, 146] width 242 height 10
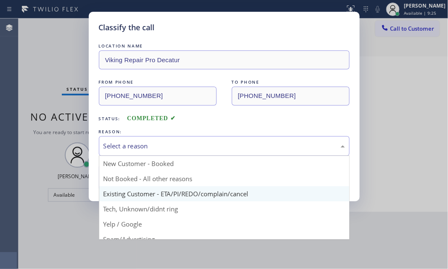
scroll to position [56, 0]
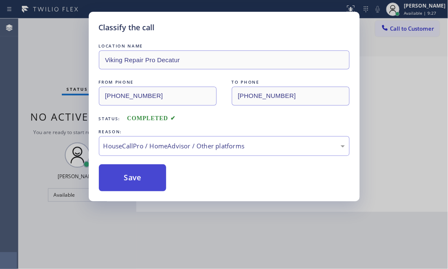
drag, startPoint x: 136, startPoint y: 174, endPoint x: 142, endPoint y: 175, distance: 5.5
click at [136, 173] on button "Save" at bounding box center [133, 178] width 68 height 27
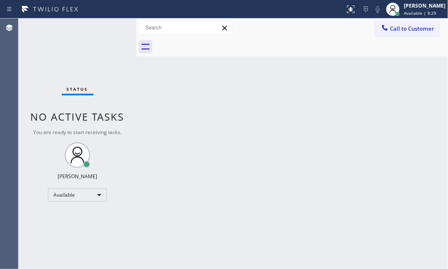
click at [231, 134] on div "Back to Dashboard Change Sender ID Customers Technicians Select a contact Outbo…" at bounding box center [292, 144] width 312 height 251
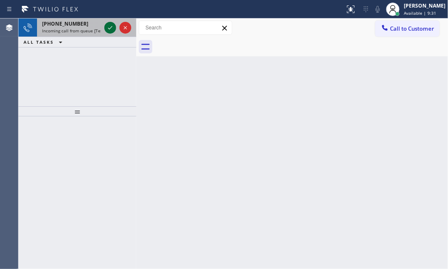
click at [113, 25] on icon at bounding box center [110, 28] width 10 height 10
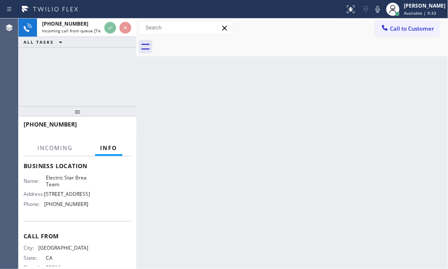
scroll to position [114, 0]
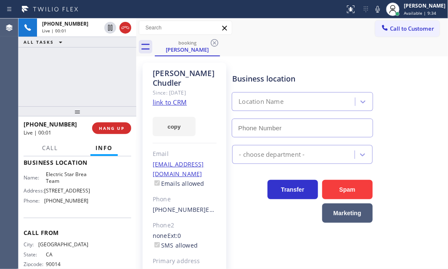
type input "[PHONE_NUMBER]"
click at [163, 98] on link "link to CRM" at bounding box center [170, 102] width 34 height 8
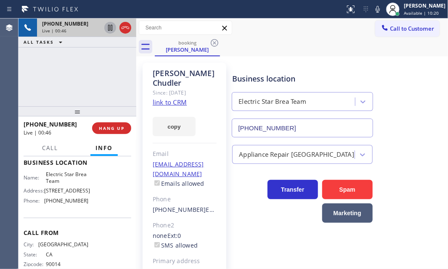
click at [111, 27] on icon at bounding box center [110, 28] width 10 height 10
click at [113, 29] on icon at bounding box center [110, 28] width 10 height 10
click at [116, 127] on span "HANG UP" at bounding box center [112, 128] width 26 height 6
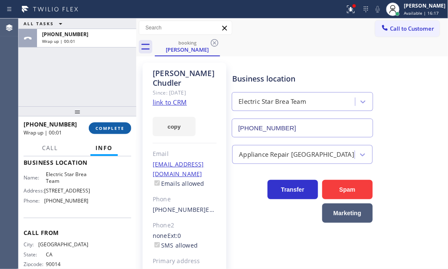
click at [117, 128] on span "COMPLETE" at bounding box center [110, 128] width 29 height 6
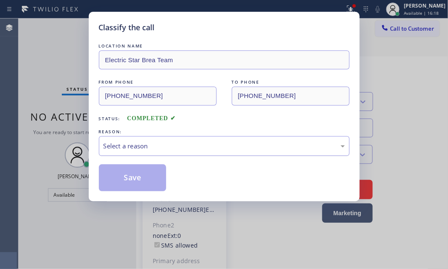
click at [203, 145] on div "Select a reason" at bounding box center [225, 146] width 242 height 10
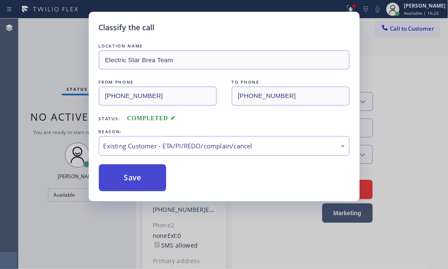
click at [135, 177] on button "Save" at bounding box center [133, 178] width 68 height 27
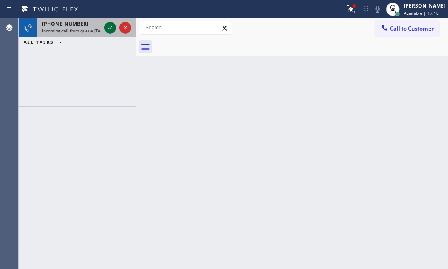
click at [109, 26] on icon at bounding box center [110, 28] width 10 height 10
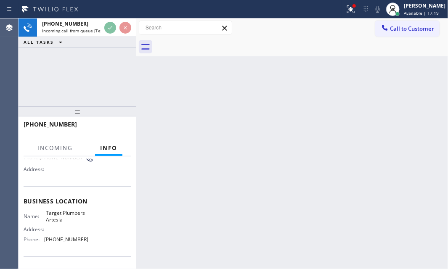
scroll to position [76, 0]
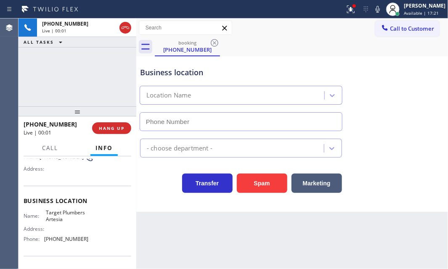
type input "[PHONE_NUMBER]"
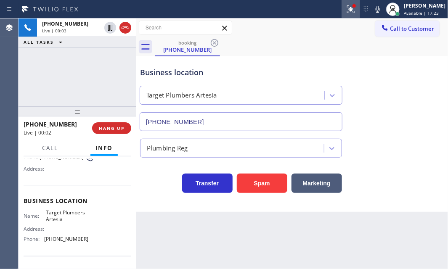
click at [351, 12] on div at bounding box center [351, 9] width 19 height 10
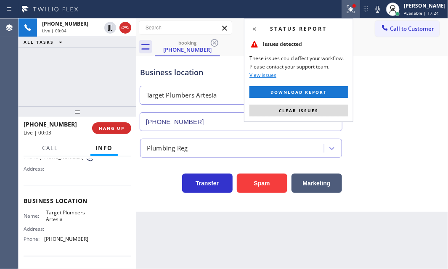
click at [321, 110] on button "Clear issues" at bounding box center [299, 111] width 98 height 12
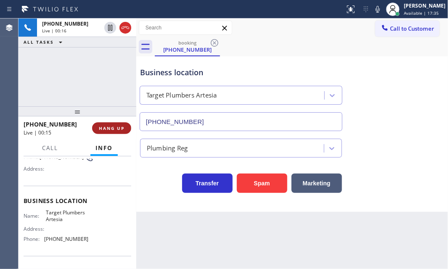
click at [118, 127] on span "HANG UP" at bounding box center [112, 128] width 26 height 6
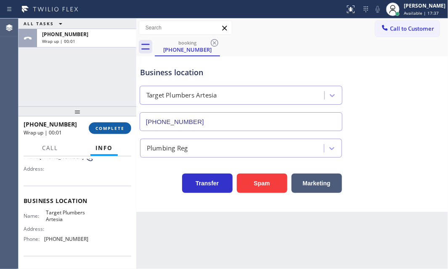
click at [103, 127] on span "COMPLETE" at bounding box center [110, 128] width 29 height 6
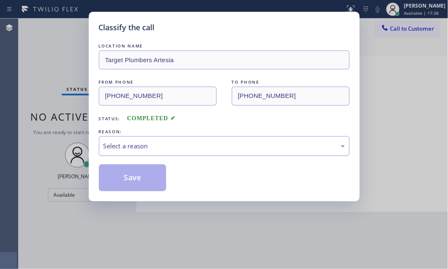
click at [202, 144] on div "Select a reason" at bounding box center [225, 146] width 242 height 10
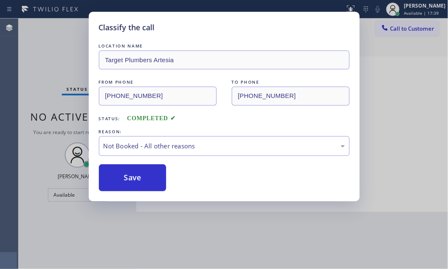
drag, startPoint x: 129, startPoint y: 168, endPoint x: 216, endPoint y: 190, distance: 89.8
click at [136, 168] on button "Save" at bounding box center [133, 178] width 68 height 27
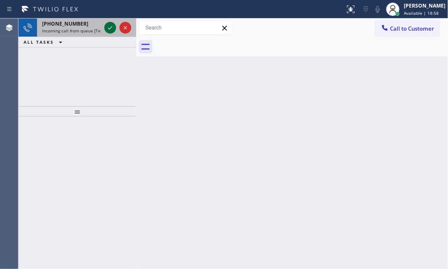
click at [109, 25] on icon at bounding box center [110, 28] width 10 height 10
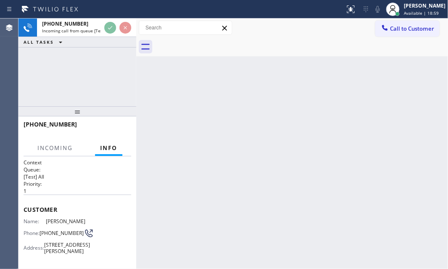
scroll to position [38, 0]
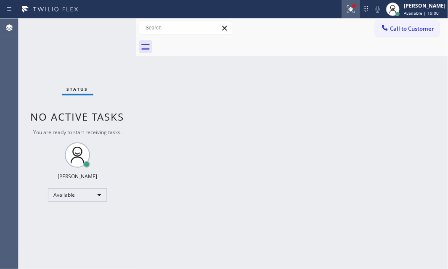
click at [350, 13] on div at bounding box center [351, 9] width 19 height 10
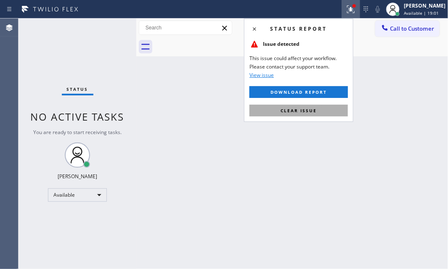
click at [312, 111] on span "Clear issue" at bounding box center [299, 111] width 36 height 6
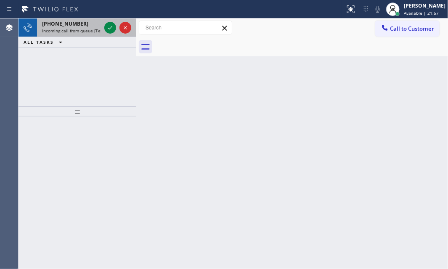
drag, startPoint x: 111, startPoint y: 29, endPoint x: 114, endPoint y: 33, distance: 5.3
click at [111, 28] on icon at bounding box center [110, 28] width 10 height 10
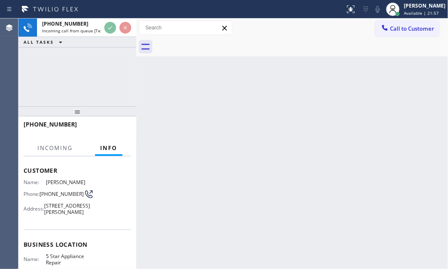
scroll to position [76, 0]
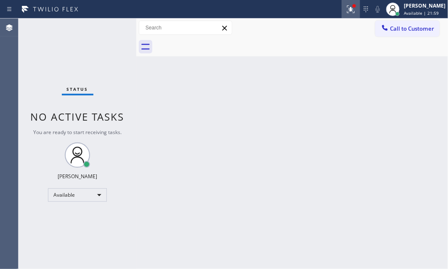
click at [346, 10] on icon at bounding box center [351, 9] width 10 height 10
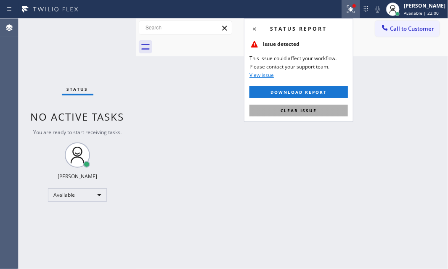
click at [306, 112] on span "Clear issue" at bounding box center [299, 111] width 36 height 6
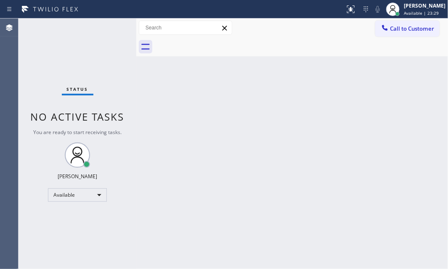
click at [108, 25] on div "Status No active tasks You are ready to start receiving tasks. [PERSON_NAME] Av…" at bounding box center [78, 144] width 118 height 251
click at [360, 94] on div "Back to Dashboard Change Sender ID Customers Technicians Select a contact Outbo…" at bounding box center [292, 144] width 312 height 251
click at [347, 141] on div "Back to Dashboard Change Sender ID Customers Technicians Select a contact Outbo…" at bounding box center [292, 144] width 312 height 251
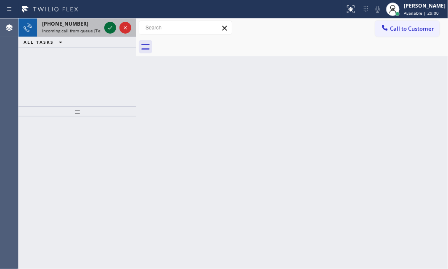
click at [106, 27] on icon at bounding box center [110, 28] width 10 height 10
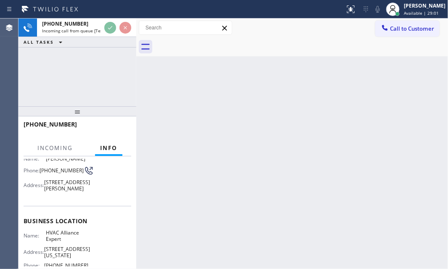
scroll to position [114, 0]
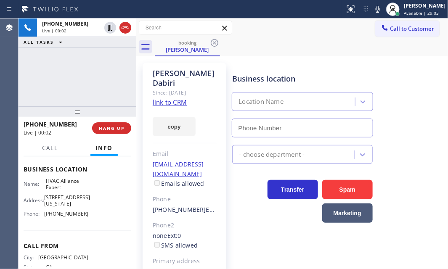
type input "[PHONE_NUMBER]"
click at [170, 98] on link "link to CRM" at bounding box center [170, 102] width 34 height 8
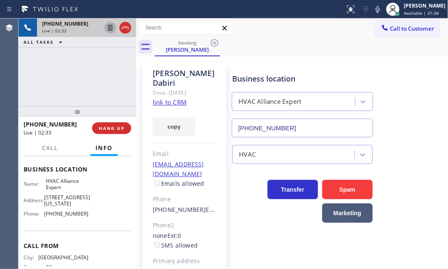
click at [109, 29] on icon at bounding box center [110, 28] width 10 height 10
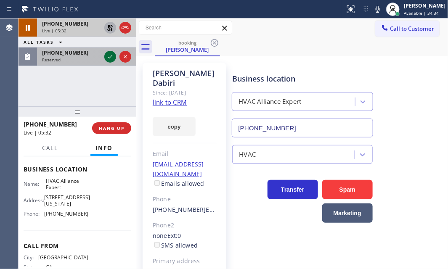
click at [109, 56] on icon at bounding box center [110, 57] width 10 height 10
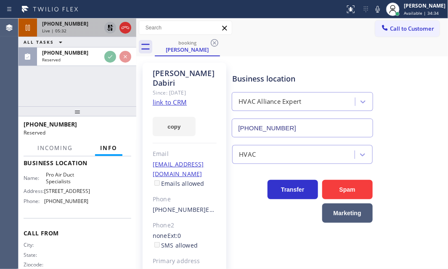
scroll to position [122, 0]
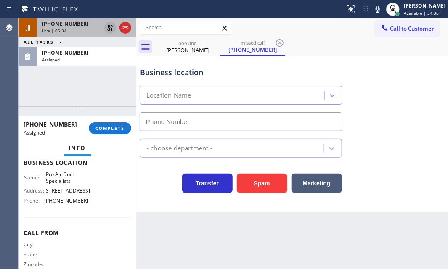
type input "[PHONE_NUMBER]"
drag, startPoint x: 112, startPoint y: 58, endPoint x: 109, endPoint y: 72, distance: 13.6
click at [112, 58] on div "Assigned" at bounding box center [86, 60] width 89 height 6
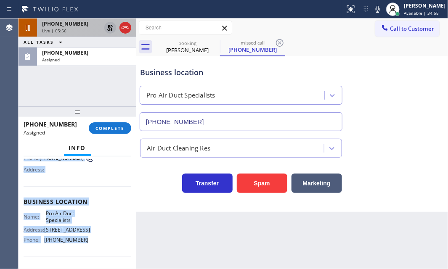
scroll to position [90, 0]
drag, startPoint x: 22, startPoint y: 207, endPoint x: 84, endPoint y: 242, distance: 70.8
click at [84, 242] on div "Context Queue: ADC Priority: 0 Task Age: [DEMOGRAPHIC_DATA] minute(s) Customer …" at bounding box center [78, 213] width 118 height 113
click at [97, 129] on span "COMPLETE" at bounding box center [110, 128] width 29 height 6
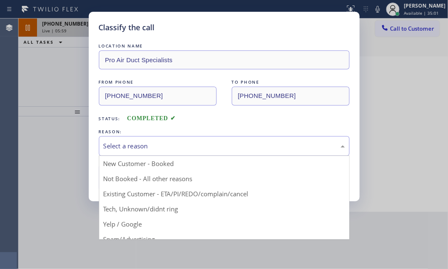
drag, startPoint x: 154, startPoint y: 145, endPoint x: 147, endPoint y: 167, distance: 23.8
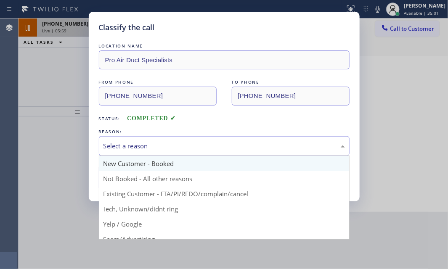
click at [155, 145] on div "Select a reason" at bounding box center [225, 146] width 242 height 10
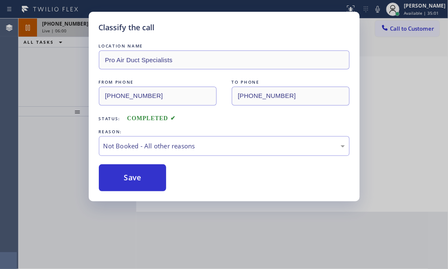
drag, startPoint x: 118, startPoint y: 179, endPoint x: 310, endPoint y: 174, distance: 191.9
click at [119, 179] on button "Save" at bounding box center [133, 178] width 68 height 27
type input "[PHONE_NUMBER]"
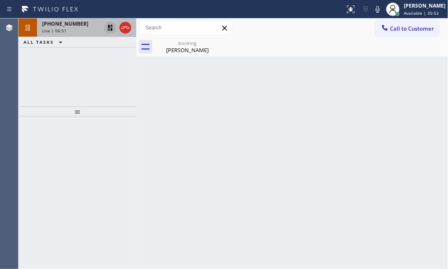
click at [107, 29] on icon at bounding box center [110, 28] width 10 height 10
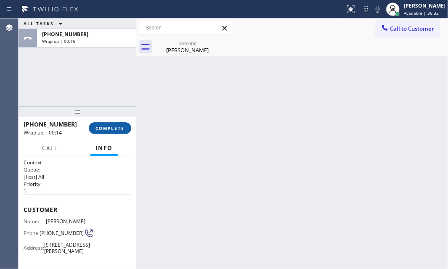
click at [109, 131] on button "COMPLETE" at bounding box center [110, 128] width 42 height 12
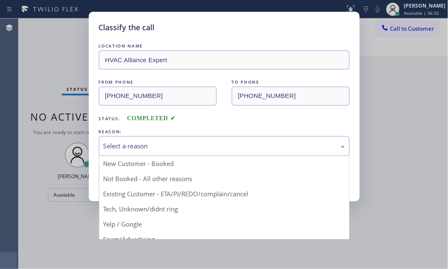
drag, startPoint x: 174, startPoint y: 145, endPoint x: 149, endPoint y: 171, distance: 36.3
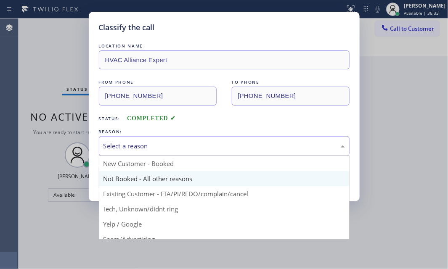
click at [173, 146] on div "Select a reason" at bounding box center [225, 146] width 242 height 10
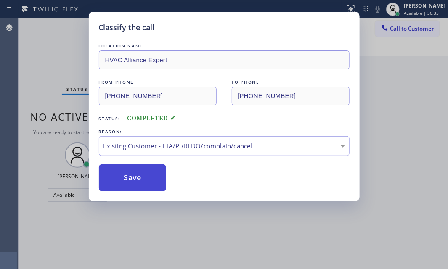
click at [125, 177] on button "Save" at bounding box center [133, 178] width 68 height 27
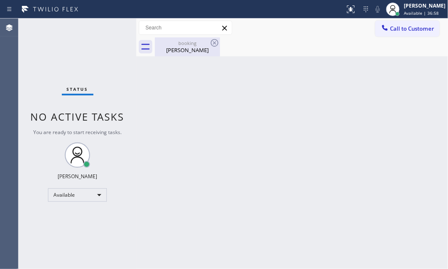
click at [186, 46] on div "[PERSON_NAME]" at bounding box center [188, 50] width 64 height 8
drag, startPoint x: 406, startPoint y: 29, endPoint x: 374, endPoint y: 42, distance: 34.8
click at [406, 29] on span "Call to Customer" at bounding box center [412, 29] width 44 height 8
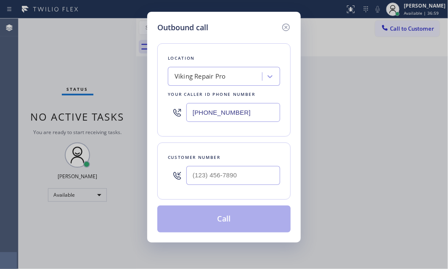
click at [249, 117] on input "[PHONE_NUMBER]" at bounding box center [233, 112] width 94 height 19
click at [249, 116] on input "[PHONE_NUMBER]" at bounding box center [233, 112] width 94 height 19
paste input "734-2822"
type input "[PHONE_NUMBER]"
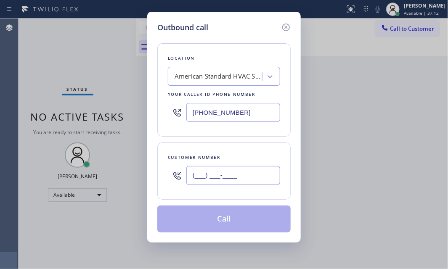
click at [227, 178] on input "(___) ___-____" at bounding box center [233, 175] width 94 height 19
paste input "818) 618-0811"
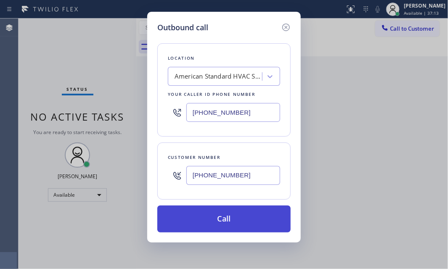
type input "[PHONE_NUMBER]"
click at [242, 223] on button "Call" at bounding box center [223, 219] width 133 height 27
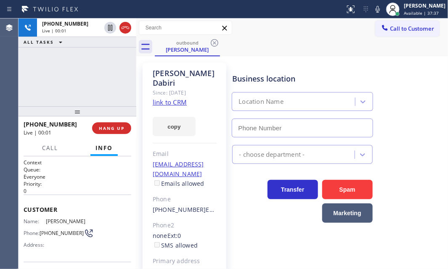
type input "[PHONE_NUMBER]"
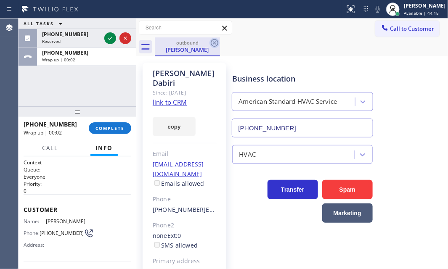
drag, startPoint x: 108, startPoint y: 37, endPoint x: 215, endPoint y: 42, distance: 107.4
click at [109, 37] on icon at bounding box center [110, 38] width 10 height 10
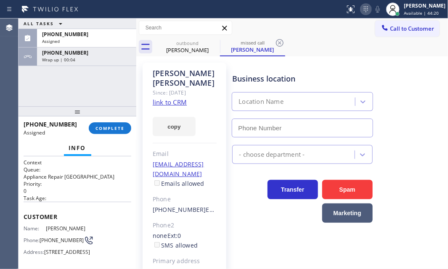
type input "[PHONE_NUMBER]"
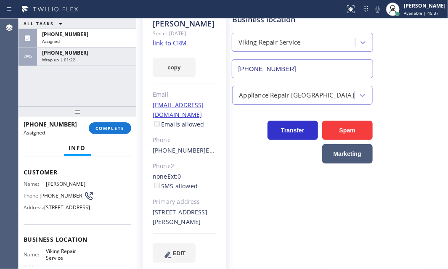
scroll to position [114, 0]
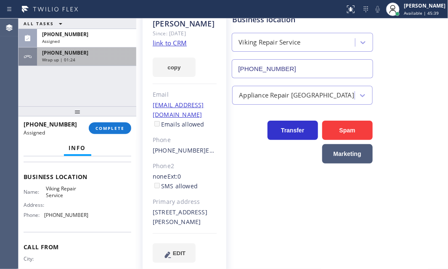
click at [93, 61] on div "Wrap up | 01:24" at bounding box center [86, 60] width 89 height 6
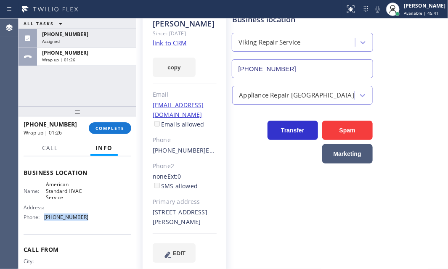
drag, startPoint x: 85, startPoint y: 218, endPoint x: 42, endPoint y: 220, distance: 42.5
click at [42, 220] on div "Name: American Standard HVAC Service Address: Phone: [PHONE_NUMBER]" at bounding box center [78, 202] width 108 height 42
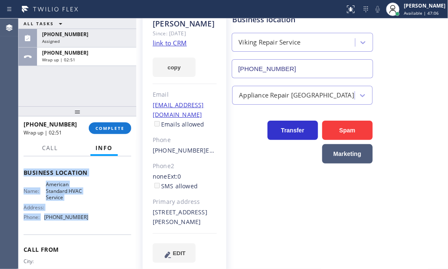
drag, startPoint x: 25, startPoint y: 178, endPoint x: 93, endPoint y: 226, distance: 83.4
click at [92, 226] on div "Context Queue: Everyone Priority: 0 Customer Name: [PERSON_NAME] Phone: [PHONE_…" at bounding box center [78, 177] width 108 height 244
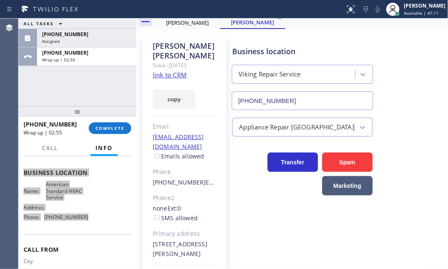
scroll to position [0, 0]
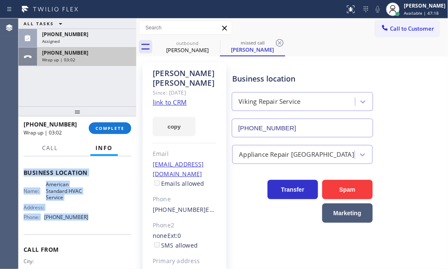
drag, startPoint x: 88, startPoint y: 56, endPoint x: 94, endPoint y: 77, distance: 22.1
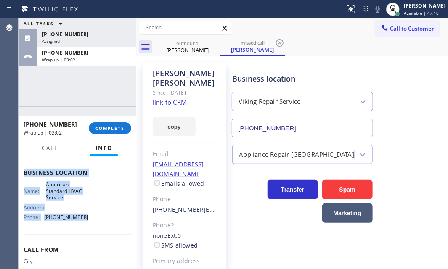
click at [88, 57] on div "Wrap up | 03:02" at bounding box center [86, 60] width 89 height 6
click at [104, 131] on button "COMPLETE" at bounding box center [110, 128] width 42 height 12
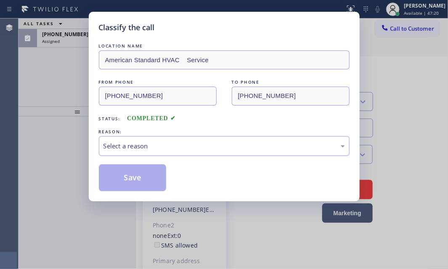
click at [173, 138] on div "Select a reason" at bounding box center [224, 146] width 251 height 20
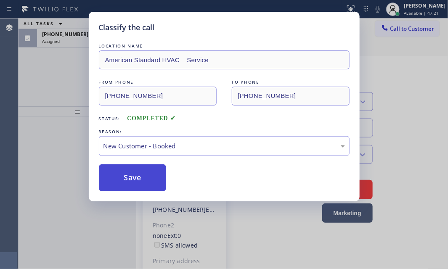
click at [127, 175] on button "Save" at bounding box center [133, 178] width 68 height 27
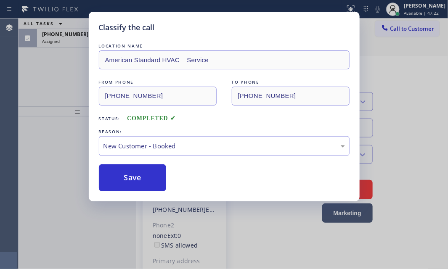
click at [75, 38] on div "Classify the call LOCATION NAME American Standard HVAC Service FROM PHONE [PHON…" at bounding box center [224, 134] width 448 height 269
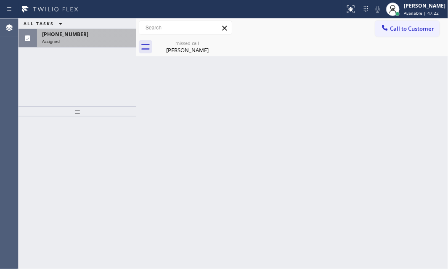
click at [76, 38] on div "Assigned" at bounding box center [86, 41] width 89 height 6
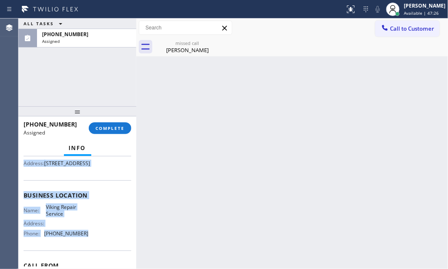
scroll to position [114, 0]
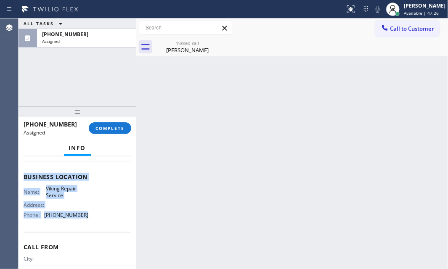
drag, startPoint x: 22, startPoint y: 223, endPoint x: 91, endPoint y: 237, distance: 70.4
click at [91, 237] on div "Context Queue: Appliance Repair High End Priority: 0 Task Age: [DEMOGRAPHIC_DAT…" at bounding box center [78, 213] width 118 height 113
click at [114, 130] on span "COMPLETE" at bounding box center [110, 128] width 29 height 6
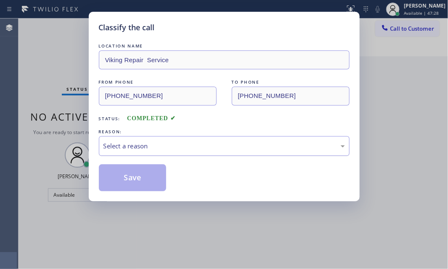
click at [203, 138] on div "Select a reason" at bounding box center [224, 146] width 251 height 20
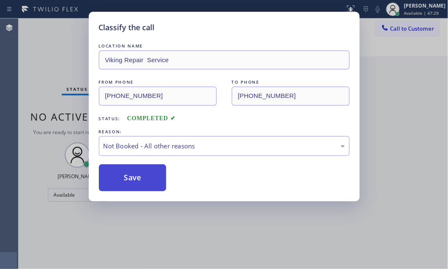
drag, startPoint x: 121, startPoint y: 173, endPoint x: 331, endPoint y: 124, distance: 215.5
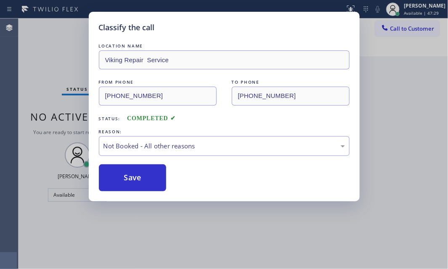
click at [121, 173] on button "Save" at bounding box center [133, 178] width 68 height 27
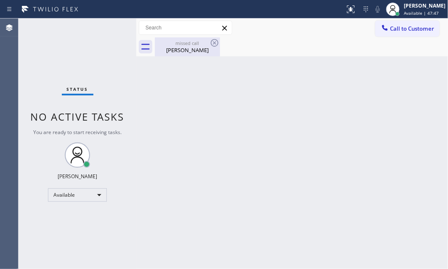
click at [189, 46] on div "missed call" at bounding box center [188, 43] width 64 height 6
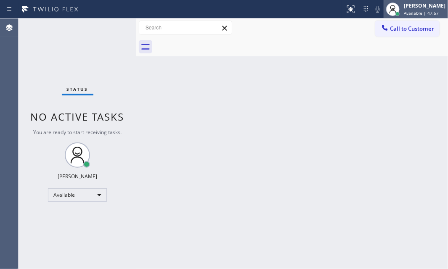
click at [404, 6] on div "[PERSON_NAME]" at bounding box center [425, 5] width 42 height 7
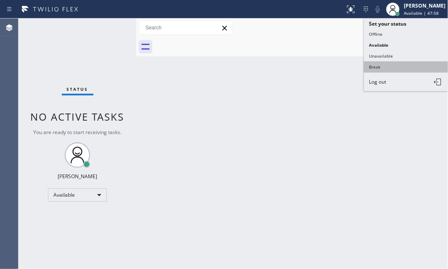
click at [377, 63] on button "Break" at bounding box center [406, 66] width 84 height 11
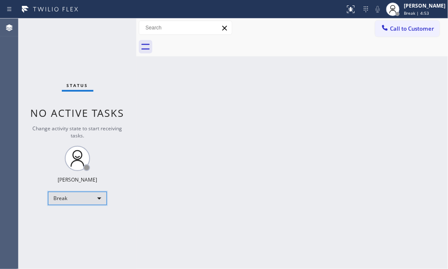
click at [98, 199] on div "Break" at bounding box center [77, 198] width 59 height 13
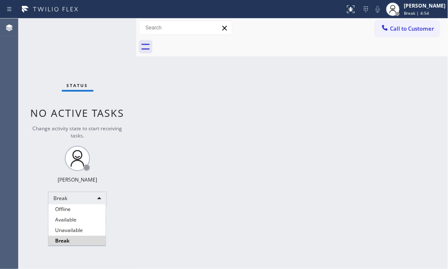
drag, startPoint x: 83, startPoint y: 219, endPoint x: 91, endPoint y: 215, distance: 9.1
click at [87, 219] on li "Available" at bounding box center [76, 220] width 57 height 10
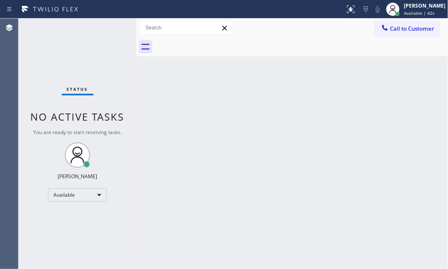
click at [189, 154] on div "Back to Dashboard Change Sender ID Customers Technicians Select a contact Outbo…" at bounding box center [292, 144] width 312 height 251
click at [299, 118] on div "Back to Dashboard Change Sender ID Customers Technicians Select a contact Outbo…" at bounding box center [292, 144] width 312 height 251
click at [107, 30] on div "Status No active tasks You are ready to start receiving tasks. [PERSON_NAME] Av…" at bounding box center [78, 144] width 118 height 251
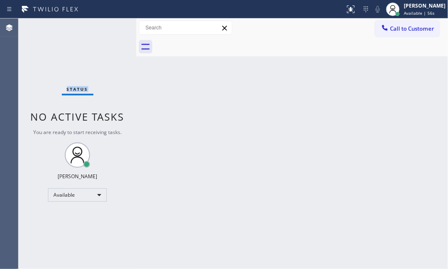
click at [107, 30] on div "Status No active tasks You are ready to start receiving tasks. [PERSON_NAME] Av…" at bounding box center [78, 144] width 118 height 251
click at [108, 31] on div "Status No active tasks You are ready to start receiving tasks. [PERSON_NAME] Av…" at bounding box center [78, 144] width 118 height 251
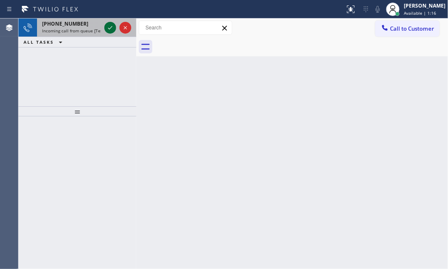
click at [108, 31] on icon at bounding box center [110, 28] width 10 height 10
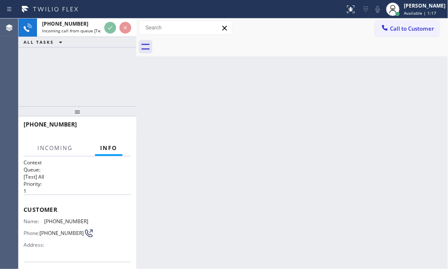
scroll to position [76, 0]
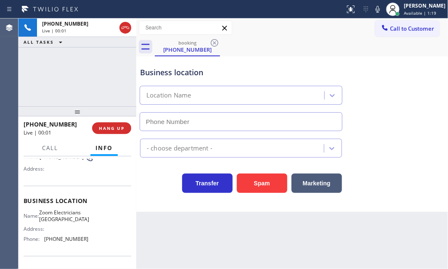
type input "[PHONE_NUMBER]"
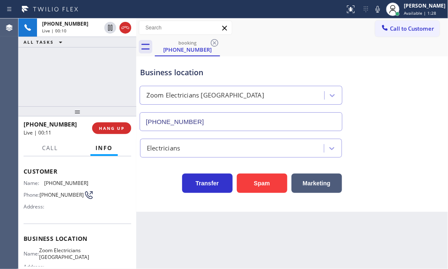
scroll to position [38, 0]
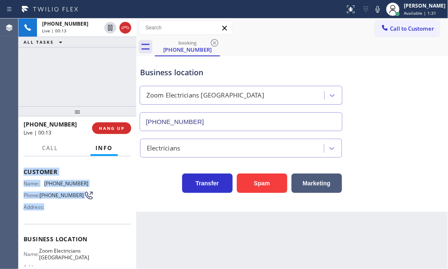
drag, startPoint x: 23, startPoint y: 168, endPoint x: 77, endPoint y: 218, distance: 74.4
click at [77, 218] on div "Context Queue: [Test] All Priority: 1 Customer Name: [PHONE_NUMBER] Phone: [PHO…" at bounding box center [78, 213] width 118 height 113
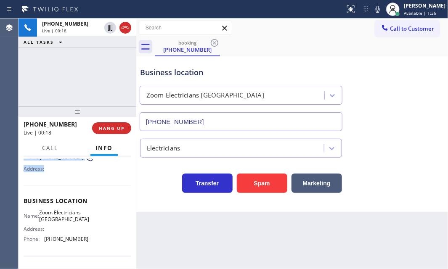
click at [105, 175] on div "Name: [PHONE_NUMBER] Phone: [PHONE_NUMBER] Address:" at bounding box center [78, 158] width 108 height 33
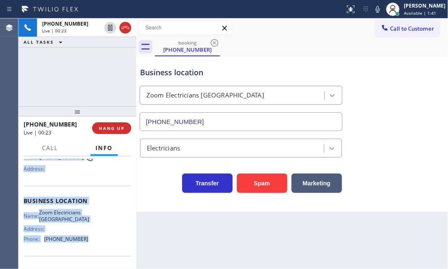
drag, startPoint x: 23, startPoint y: 206, endPoint x: 93, endPoint y: 248, distance: 81.8
click at [93, 248] on div "Context Queue: [Test] All Priority: 1 Customer Name: [PHONE_NUMBER] Phone: [PHO…" at bounding box center [78, 213] width 118 height 113
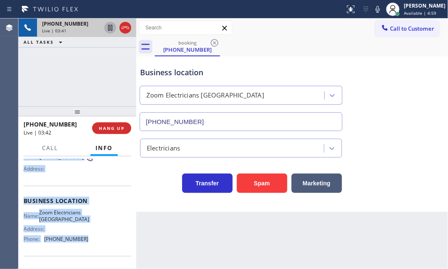
click at [110, 29] on icon at bounding box center [110, 28] width 10 height 10
click at [110, 28] on icon at bounding box center [110, 28] width 10 height 10
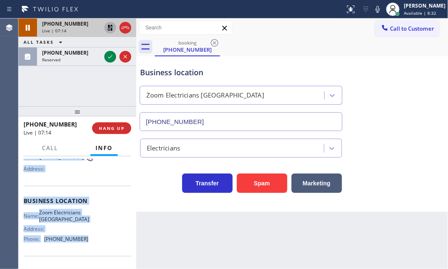
click at [112, 28] on icon at bounding box center [110, 28] width 6 height 6
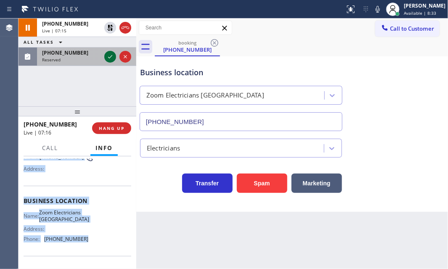
click at [109, 58] on icon at bounding box center [110, 56] width 4 height 3
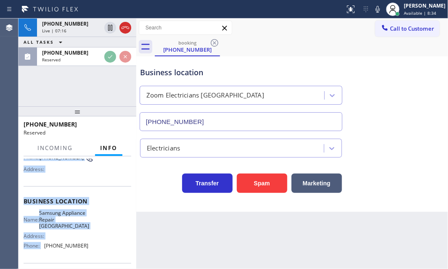
scroll to position [83, 0]
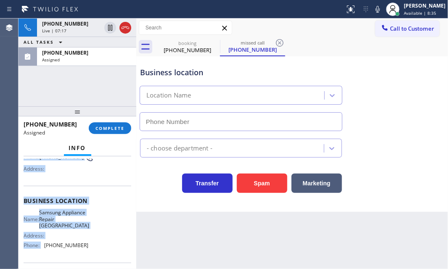
type input "[PHONE_NUMBER]"
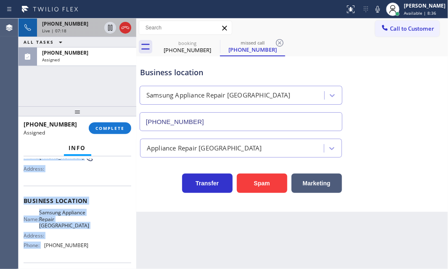
click at [85, 29] on div "Live | 07:18" at bounding box center [71, 31] width 59 height 6
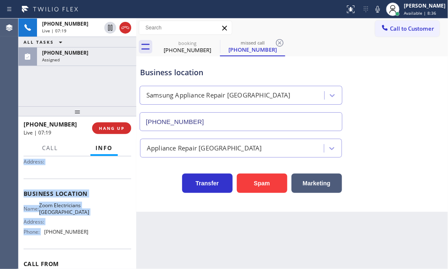
scroll to position [76, 0]
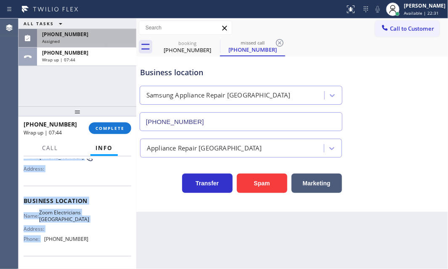
click at [79, 36] on div "[PHONE_NUMBER]" at bounding box center [86, 34] width 89 height 7
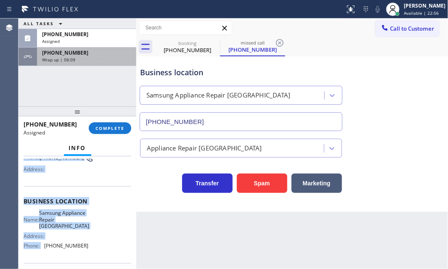
drag, startPoint x: 109, startPoint y: 57, endPoint x: 104, endPoint y: 92, distance: 34.9
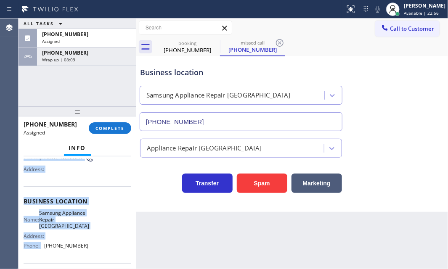
click at [109, 58] on div "Wrap up | 08:09" at bounding box center [86, 60] width 89 height 6
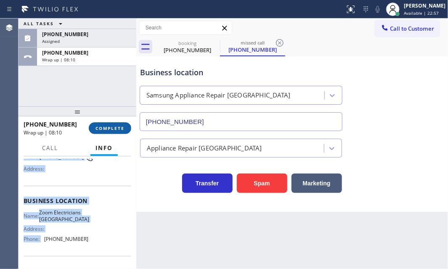
click at [106, 133] on button "COMPLETE" at bounding box center [110, 128] width 42 height 12
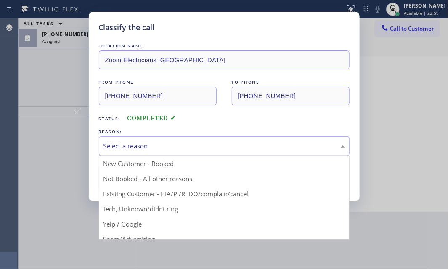
click at [165, 145] on div "Select a reason" at bounding box center [225, 146] width 242 height 10
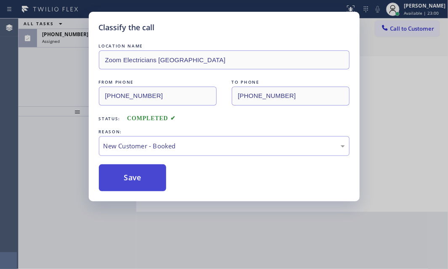
click at [137, 176] on button "Save" at bounding box center [133, 178] width 68 height 27
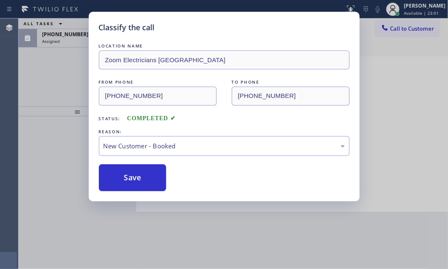
click at [388, 5] on div "Status report No issues detected If you experience an issue, please download th…" at bounding box center [224, 134] width 448 height 269
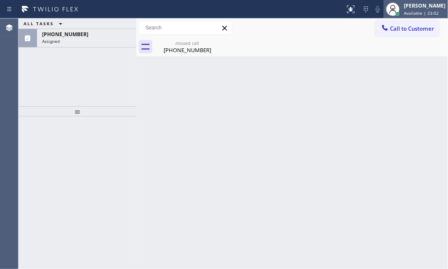
click at [394, 7] on div at bounding box center [393, 9] width 19 height 19
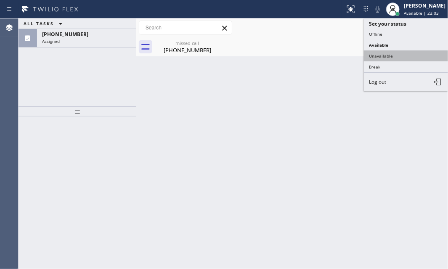
drag, startPoint x: 382, startPoint y: 53, endPoint x: 446, endPoint y: 62, distance: 65.0
click at [383, 53] on button "Unavailable" at bounding box center [406, 55] width 84 height 11
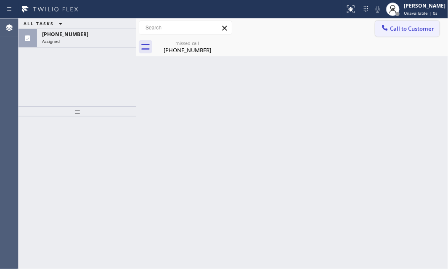
drag, startPoint x: 416, startPoint y: 30, endPoint x: 443, endPoint y: 40, distance: 28.2
click at [417, 29] on span "Call to Customer" at bounding box center [412, 29] width 44 height 8
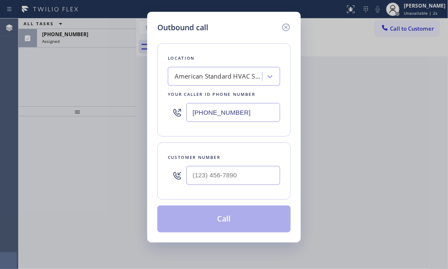
click at [239, 113] on input "[PHONE_NUMBER]" at bounding box center [233, 112] width 94 height 19
paste input "310) 928-6178"
type input "[PHONE_NUMBER]"
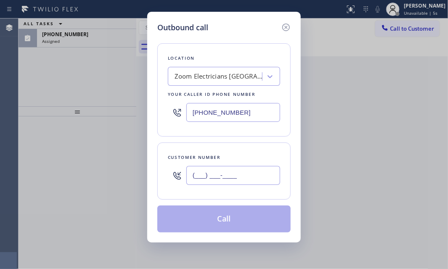
click at [224, 172] on input "(___) ___-____" at bounding box center [233, 175] width 94 height 19
paste input "646) 739-2368"
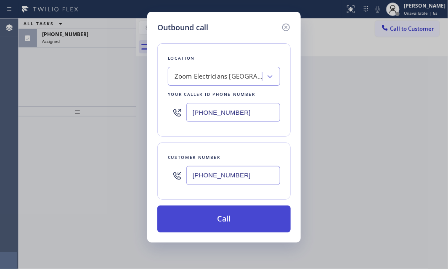
type input "[PHONE_NUMBER]"
click at [230, 223] on button "Call" at bounding box center [223, 219] width 133 height 27
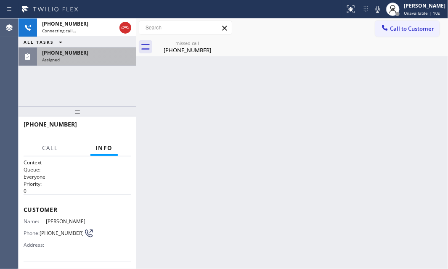
click at [83, 50] on div "[PHONE_NUMBER]" at bounding box center [86, 52] width 89 height 7
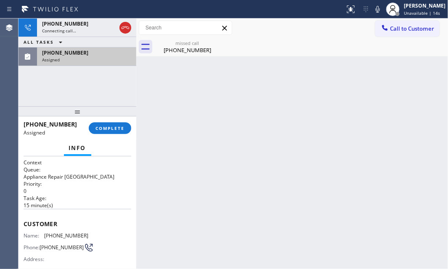
click at [95, 59] on div "Assigned" at bounding box center [86, 60] width 89 height 6
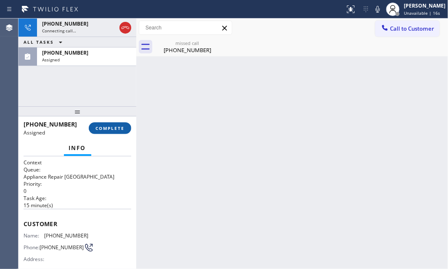
click at [111, 130] on span "COMPLETE" at bounding box center [110, 128] width 29 height 6
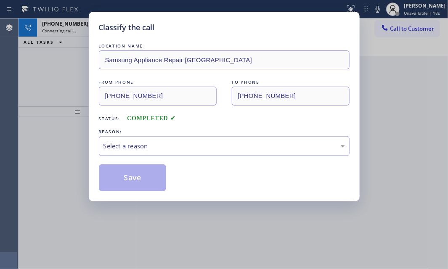
click at [167, 148] on div "Select a reason" at bounding box center [225, 146] width 242 height 10
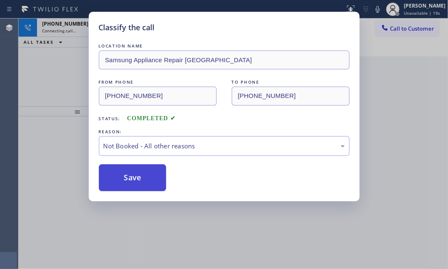
click at [129, 178] on button "Save" at bounding box center [133, 178] width 68 height 27
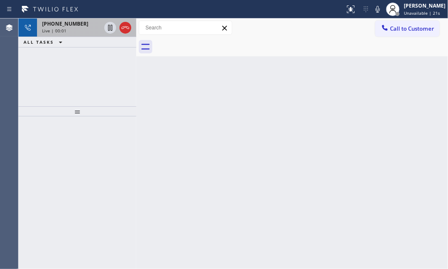
click at [86, 30] on div "Live | 00:01" at bounding box center [71, 31] width 59 height 6
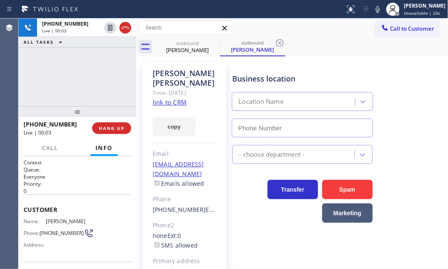
type input "[PHONE_NUMBER]"
drag, startPoint x: 124, startPoint y: 29, endPoint x: 135, endPoint y: 34, distance: 11.5
click at [125, 29] on icon at bounding box center [125, 28] width 10 height 10
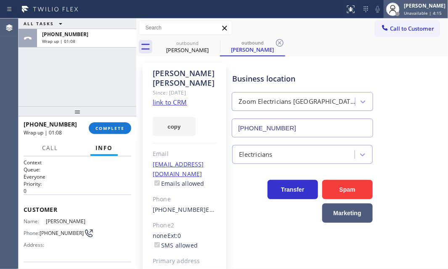
click at [404, 8] on div "[PERSON_NAME]" at bounding box center [425, 5] width 42 height 7
click at [390, 27] on span "Call to Customer" at bounding box center [412, 29] width 44 height 8
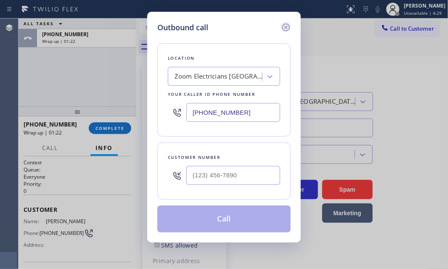
click at [287, 27] on icon at bounding box center [286, 27] width 10 height 10
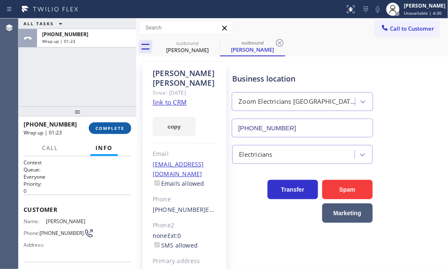
drag, startPoint x: 112, startPoint y: 124, endPoint x: 119, endPoint y: 128, distance: 8.1
click at [112, 124] on button "COMPLETE" at bounding box center [110, 128] width 42 height 12
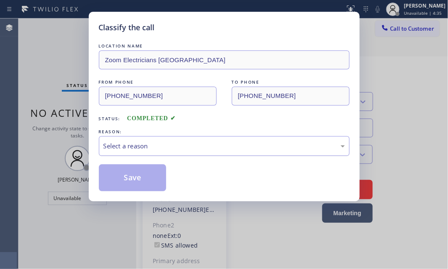
click at [194, 146] on div "Select a reason" at bounding box center [225, 146] width 242 height 10
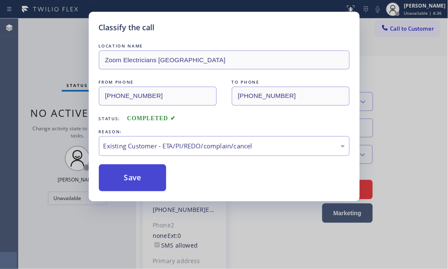
click at [135, 180] on button "Save" at bounding box center [133, 178] width 68 height 27
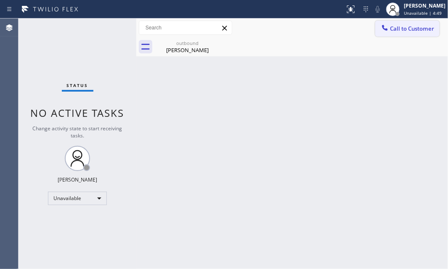
click at [392, 29] on span "Call to Customer" at bounding box center [412, 29] width 44 height 8
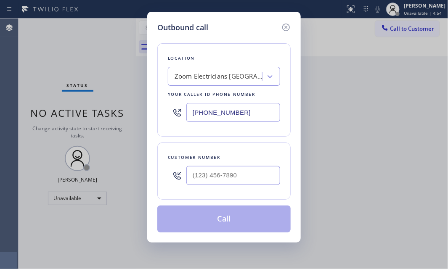
click at [249, 111] on input "[PHONE_NUMBER]" at bounding box center [233, 112] width 94 height 19
click at [249, 110] on input "[PHONE_NUMBER]" at bounding box center [233, 112] width 94 height 19
paste input "text"
type input "[PHONE_NUMBER]"
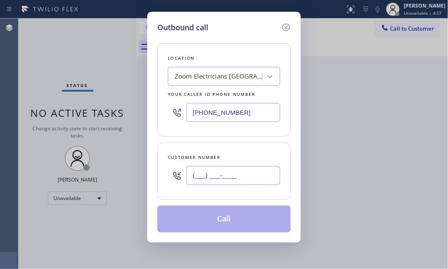
click at [246, 177] on input "(___) ___-____" at bounding box center [233, 175] width 94 height 19
paste input "646) 739-2368"
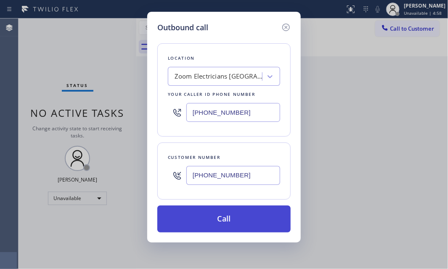
type input "[PHONE_NUMBER]"
click at [231, 217] on button "Call" at bounding box center [223, 219] width 133 height 27
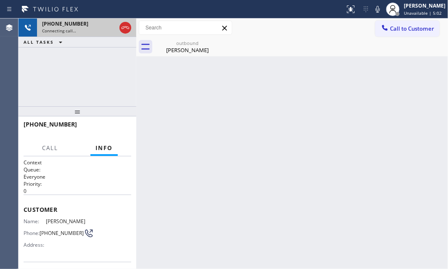
click at [83, 26] on div "[PHONE_NUMBER]" at bounding box center [79, 23] width 74 height 7
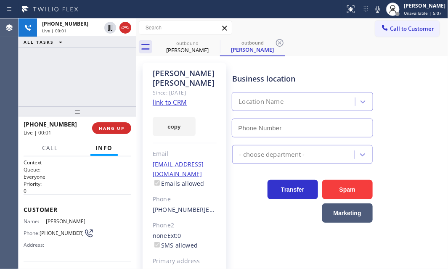
type input "[PHONE_NUMBER]"
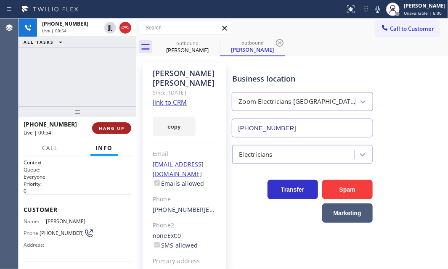
click at [105, 130] on span "HANG UP" at bounding box center [112, 128] width 26 height 6
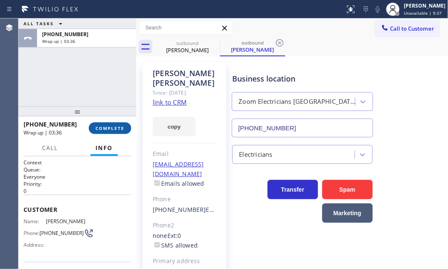
click at [112, 126] on span "COMPLETE" at bounding box center [110, 128] width 29 height 6
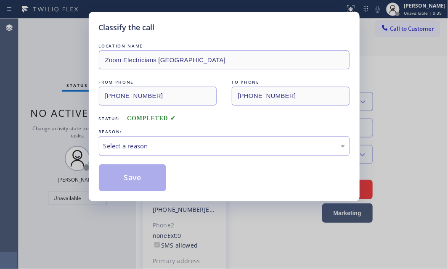
drag, startPoint x: 158, startPoint y: 150, endPoint x: 151, endPoint y: 154, distance: 7.9
click at [157, 151] on div "Select a reason" at bounding box center [224, 146] width 251 height 20
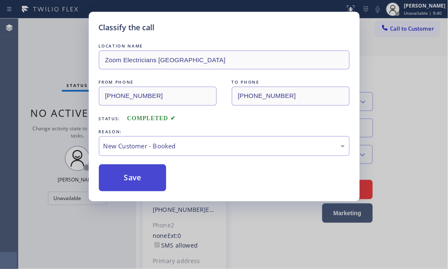
drag, startPoint x: 126, startPoint y: 177, endPoint x: 159, endPoint y: 164, distance: 34.9
click at [128, 175] on button "Save" at bounding box center [133, 178] width 68 height 27
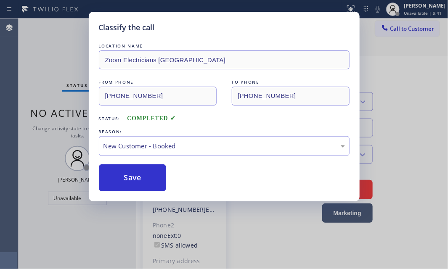
click at [401, 9] on div "Status report No issues detected If you experience an issue, please download th…" at bounding box center [224, 134] width 448 height 269
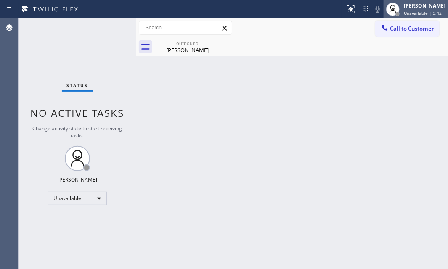
click at [404, 6] on div "[PERSON_NAME]" at bounding box center [425, 5] width 42 height 7
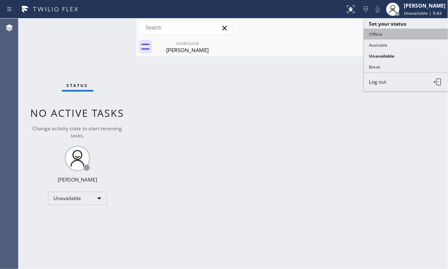
click at [388, 32] on button "Offline" at bounding box center [406, 34] width 84 height 11
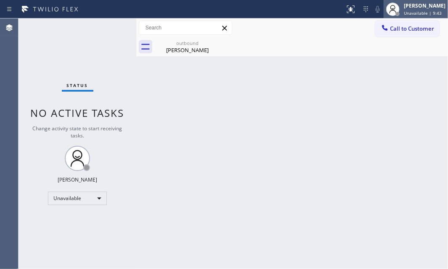
click at [404, 10] on span "Unavailable | 9:43" at bounding box center [423, 13] width 38 height 6
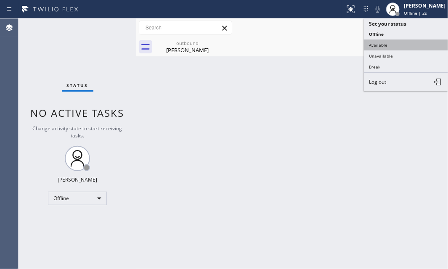
drag, startPoint x: 381, startPoint y: 64, endPoint x: 386, endPoint y: 42, distance: 21.6
click at [386, 42] on ul "Set your status Offline Available Unavailable Break Log out" at bounding box center [406, 55] width 84 height 73
click at [386, 42] on button "Available" at bounding box center [406, 45] width 84 height 11
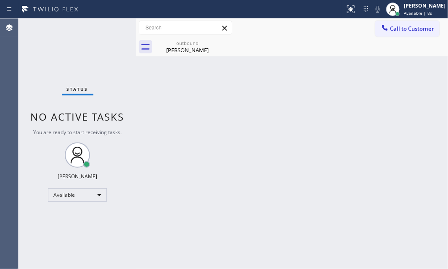
click at [233, 185] on div "Back to Dashboard Change Sender ID Customers Technicians Select a contact Outbo…" at bounding box center [292, 144] width 312 height 251
click at [189, 45] on div "outbound" at bounding box center [188, 43] width 64 height 6
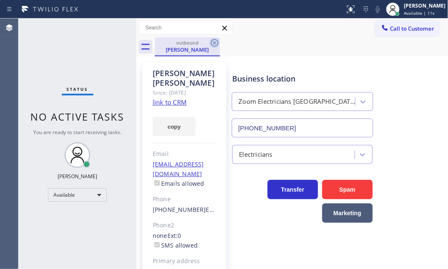
click at [215, 43] on icon at bounding box center [215, 43] width 8 height 8
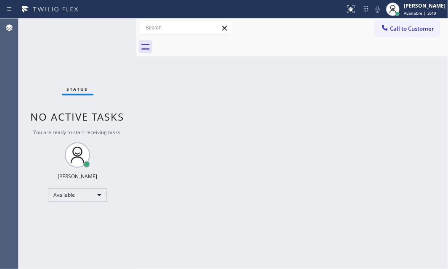
click at [146, 99] on div "Back to Dashboard Change Sender ID Customers Technicians Select a contact Outbo…" at bounding box center [292, 144] width 312 height 251
click at [408, 14] on span "Available | 4:27" at bounding box center [420, 13] width 32 height 6
click at [288, 77] on div "Back to Dashboard Change Sender ID Customers Technicians Select a contact Outbo…" at bounding box center [292, 144] width 312 height 251
click at [81, 40] on div "Status No active tasks You are ready to start receiving tasks. [PERSON_NAME] Av…" at bounding box center [78, 144] width 118 height 251
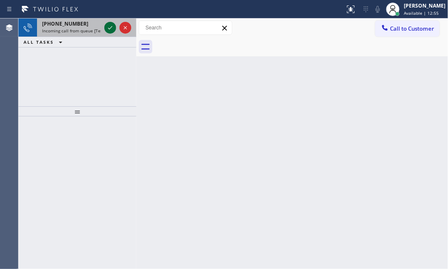
click at [109, 29] on icon at bounding box center [110, 27] width 4 height 3
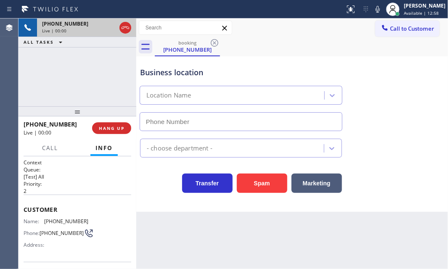
type input "[PHONE_NUMBER]"
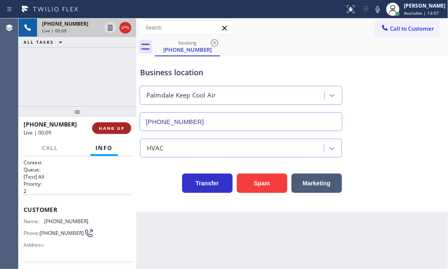
click at [115, 127] on span "HANG UP" at bounding box center [112, 128] width 26 height 6
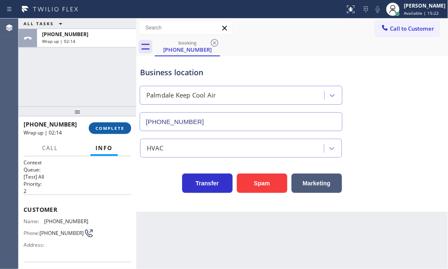
click at [118, 124] on button "COMPLETE" at bounding box center [110, 128] width 42 height 12
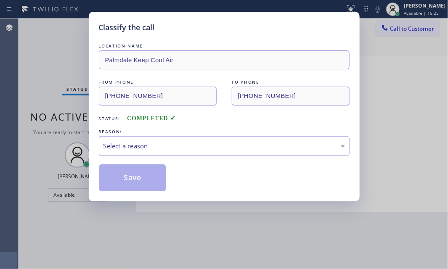
click at [182, 146] on div "Select a reason" at bounding box center [225, 146] width 242 height 10
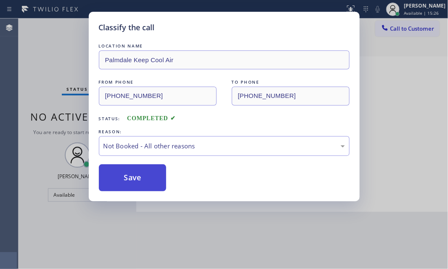
click at [136, 181] on button "Save" at bounding box center [133, 178] width 68 height 27
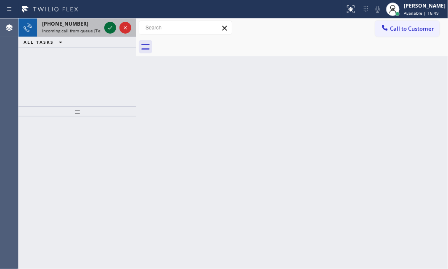
click at [107, 27] on icon at bounding box center [110, 28] width 10 height 10
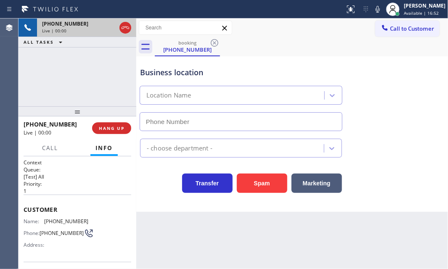
type input "[PHONE_NUMBER]"
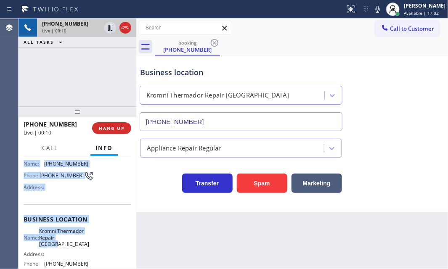
scroll to position [76, 0]
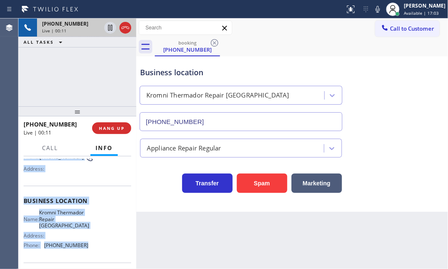
drag, startPoint x: 22, startPoint y: 207, endPoint x: 92, endPoint y: 246, distance: 79.7
click at [91, 246] on div "Context Queue: [Test] All Priority: 1 Customer Name: [PHONE_NUMBER] Phone: [PHO…" at bounding box center [78, 213] width 118 height 113
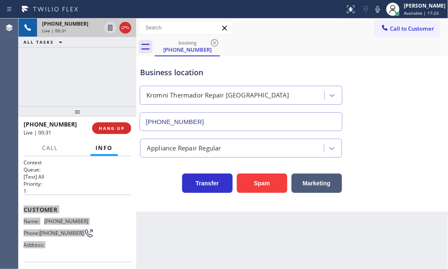
scroll to position [38, 0]
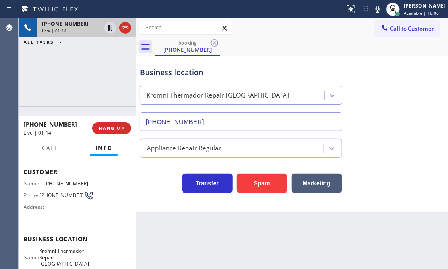
click at [337, 53] on div "booking [PHONE_NUMBER]" at bounding box center [301, 46] width 293 height 19
click at [125, 29] on icon at bounding box center [125, 28] width 10 height 10
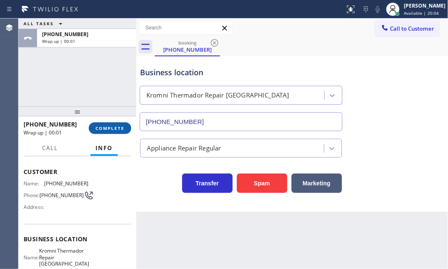
click at [113, 133] on button "COMPLETE" at bounding box center [110, 128] width 42 height 12
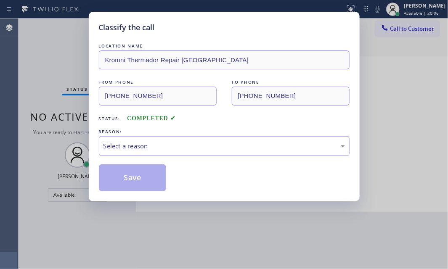
click at [185, 141] on div "Select a reason" at bounding box center [225, 146] width 242 height 10
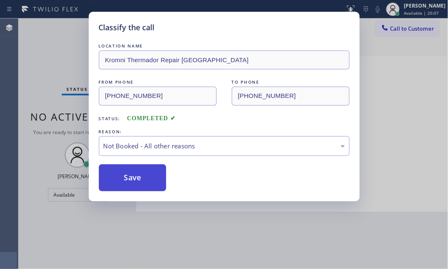
click at [116, 177] on button "Save" at bounding box center [133, 178] width 68 height 27
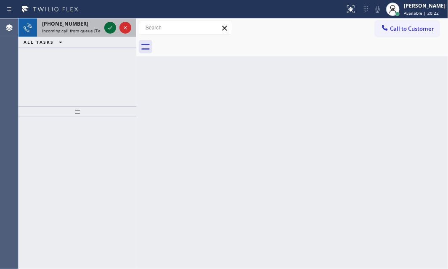
click at [109, 29] on icon at bounding box center [110, 28] width 10 height 10
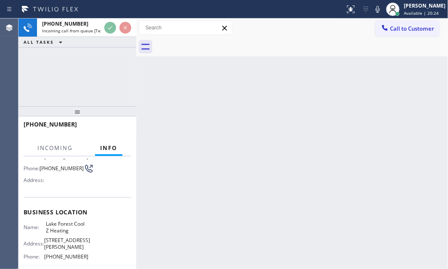
scroll to position [76, 0]
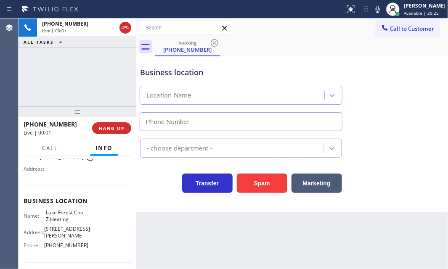
type input "[PHONE_NUMBER]"
click at [373, 9] on icon at bounding box center [378, 9] width 10 height 10
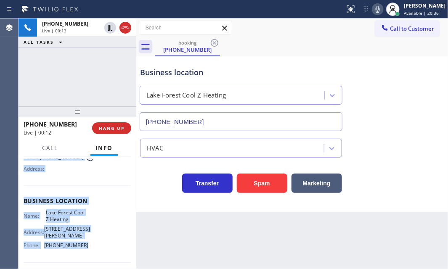
drag, startPoint x: 21, startPoint y: 205, endPoint x: 87, endPoint y: 242, distance: 74.6
click at [86, 242] on div "Context Queue: [Test] All Priority: 2 Customer Name: [PHONE_NUMBER] Phone: [PHO…" at bounding box center [78, 213] width 118 height 113
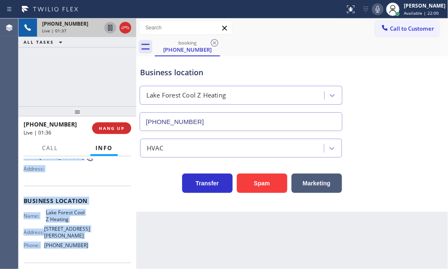
click at [111, 26] on icon at bounding box center [110, 28] width 10 height 10
click at [109, 29] on icon at bounding box center [110, 28] width 10 height 10
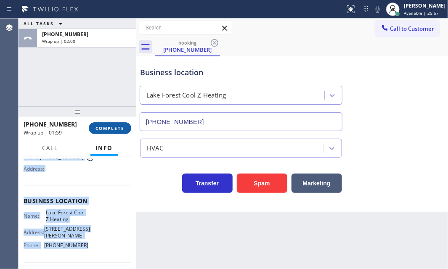
click at [108, 131] on button "COMPLETE" at bounding box center [110, 128] width 42 height 12
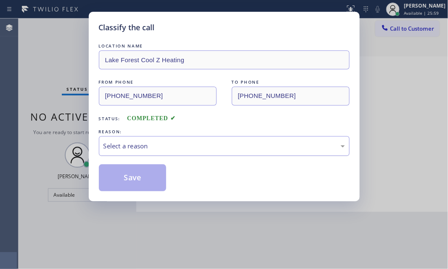
click at [202, 141] on div "Select a reason" at bounding box center [225, 146] width 242 height 10
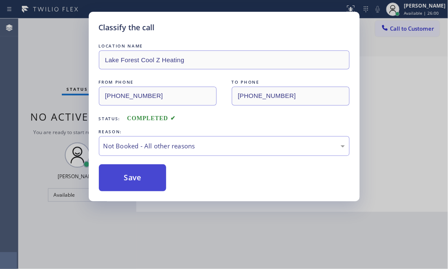
click at [123, 177] on button "Save" at bounding box center [133, 178] width 68 height 27
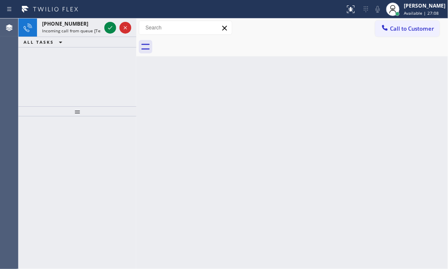
drag, startPoint x: 111, startPoint y: 27, endPoint x: 115, endPoint y: 93, distance: 65.4
click at [111, 27] on icon at bounding box center [110, 28] width 10 height 10
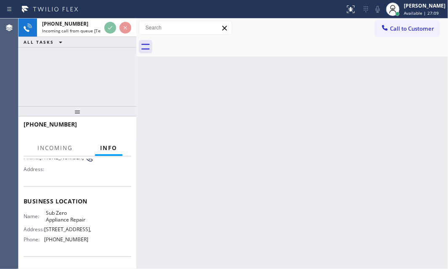
scroll to position [76, 0]
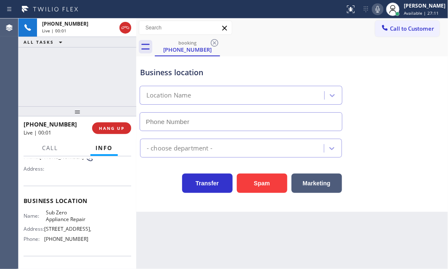
type input "[PHONE_NUMBER]"
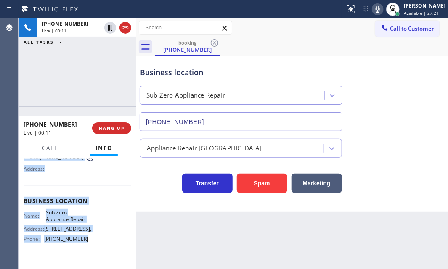
drag, startPoint x: 24, startPoint y: 206, endPoint x: 90, endPoint y: 250, distance: 80.1
click at [90, 250] on div "Context Queue: [Test] All Priority: 1 Customer Name: [PHONE_NUMBER] Phone: [PHO…" at bounding box center [78, 201] width 108 height 237
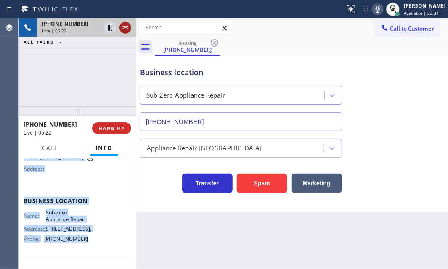
click at [123, 27] on icon at bounding box center [126, 28] width 8 height 3
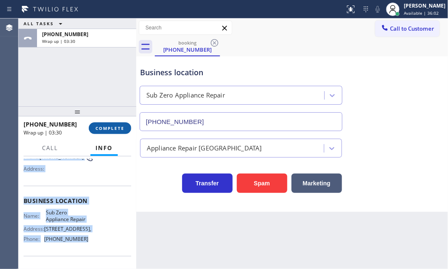
click at [121, 129] on span "COMPLETE" at bounding box center [110, 128] width 29 height 6
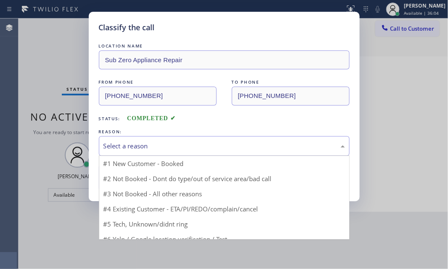
click at [279, 141] on div "Select a reason" at bounding box center [225, 146] width 242 height 10
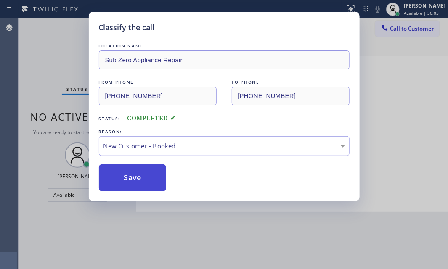
click at [154, 175] on button "Save" at bounding box center [133, 178] width 68 height 27
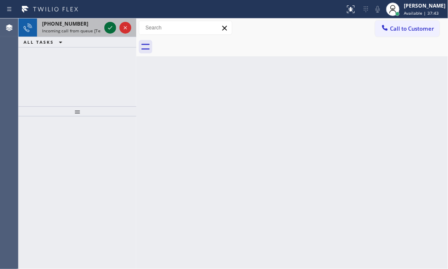
click at [108, 30] on icon at bounding box center [110, 28] width 10 height 10
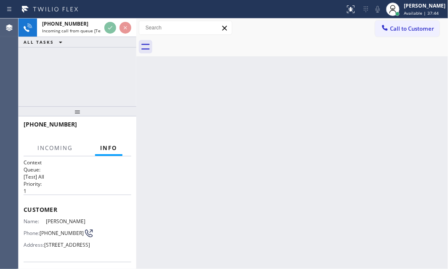
scroll to position [114, 0]
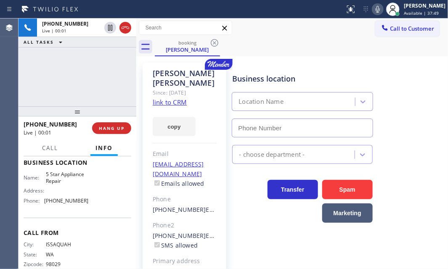
type input "[PHONE_NUMBER]"
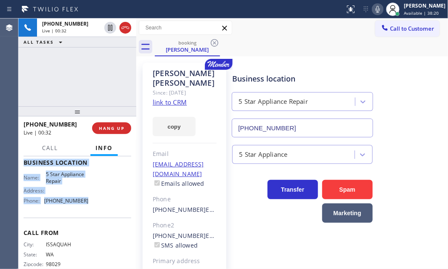
drag, startPoint x: 23, startPoint y: 168, endPoint x: 91, endPoint y: 215, distance: 82.6
click at [91, 215] on div "Context Queue: [Test] All Priority: 1 Customer Name: [PERSON_NAME] Phone: [PHON…" at bounding box center [78, 213] width 118 height 113
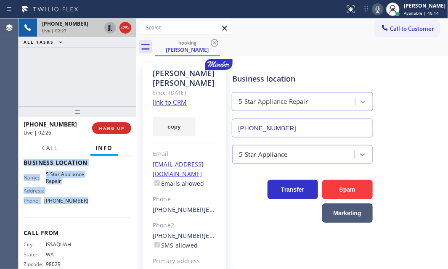
click at [109, 29] on icon at bounding box center [110, 28] width 4 height 6
click at [109, 26] on icon at bounding box center [110, 28] width 6 height 6
click at [109, 28] on icon at bounding box center [110, 28] width 10 height 10
click at [107, 28] on icon at bounding box center [110, 28] width 10 height 10
click at [373, 8] on icon at bounding box center [378, 9] width 10 height 10
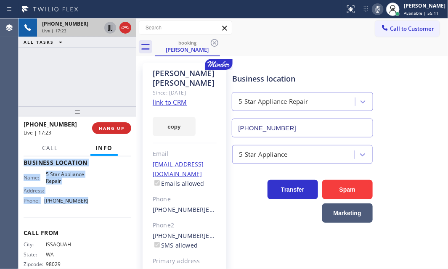
click at [374, 10] on icon at bounding box center [378, 9] width 10 height 10
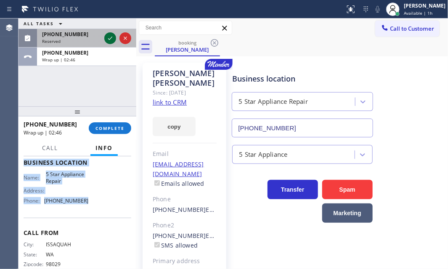
drag, startPoint x: 107, startPoint y: 38, endPoint x: 279, endPoint y: 53, distance: 171.9
click at [108, 38] on icon at bounding box center [110, 38] width 10 height 10
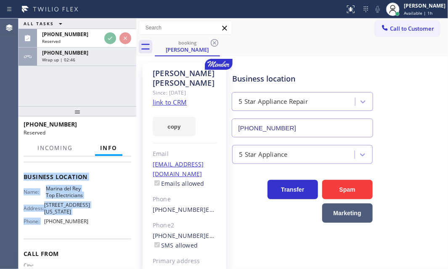
scroll to position [128, 0]
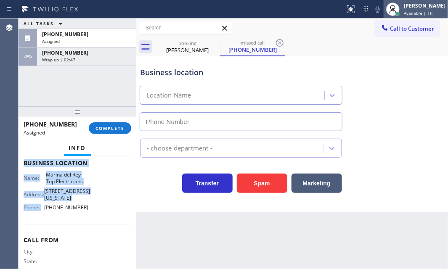
click at [406, 12] on span "Available | 1h" at bounding box center [418, 13] width 29 height 6
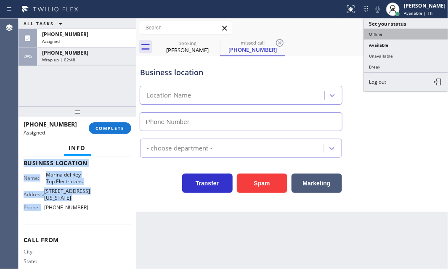
type input "[PHONE_NUMBER]"
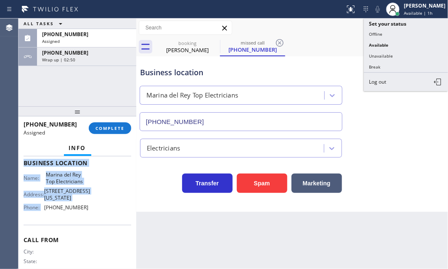
drag, startPoint x: 382, startPoint y: 34, endPoint x: 436, endPoint y: 54, distance: 58.5
click at [382, 34] on button "Offline" at bounding box center [406, 34] width 84 height 11
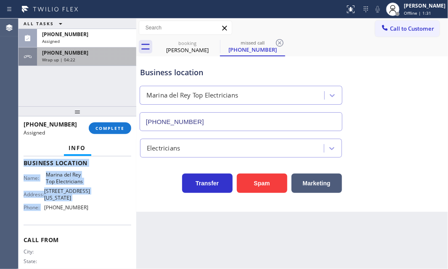
click at [88, 53] on div "[PHONE_NUMBER]" at bounding box center [86, 52] width 89 height 7
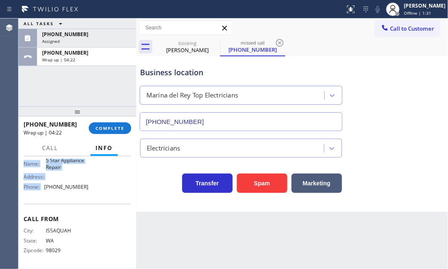
scroll to position [114, 0]
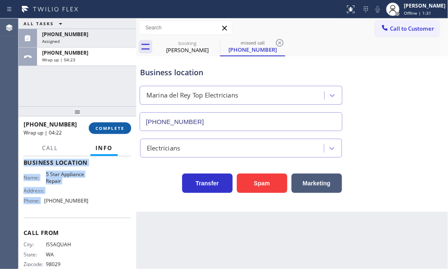
click at [112, 128] on span "COMPLETE" at bounding box center [110, 128] width 29 height 6
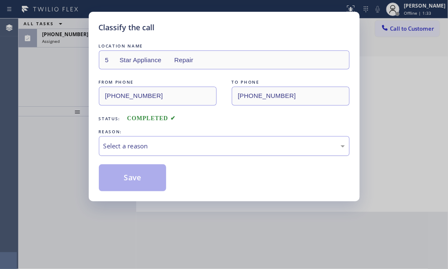
click at [193, 147] on div "Select a reason" at bounding box center [225, 146] width 242 height 10
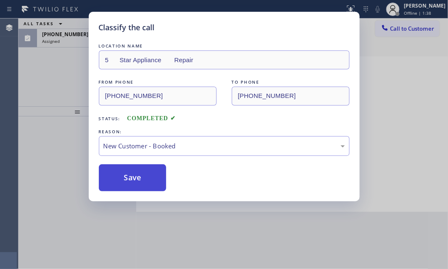
click at [152, 170] on button "Save" at bounding box center [133, 178] width 68 height 27
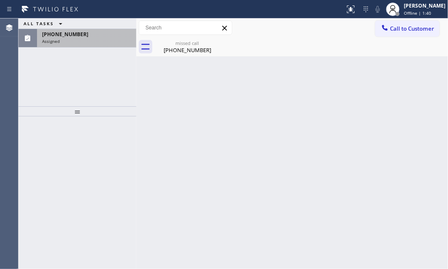
click at [77, 42] on div "Assigned" at bounding box center [86, 41] width 89 height 6
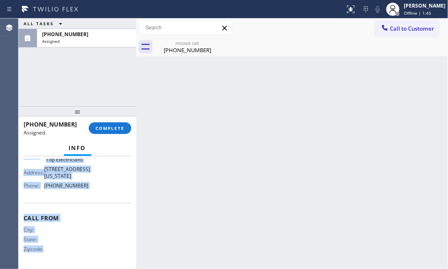
scroll to position [151, 0]
drag, startPoint x: 21, startPoint y: 219, endPoint x: 96, endPoint y: 202, distance: 77.3
click at [96, 202] on div "Context Queue: Electrical Priority: 0 Task Age: [DEMOGRAPHIC_DATA] minute(s) Cu…" at bounding box center [78, 213] width 118 height 113
click at [119, 128] on span "COMPLETE" at bounding box center [110, 128] width 29 height 6
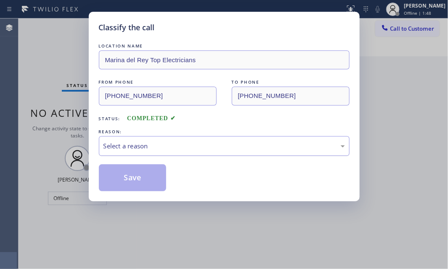
click at [219, 148] on div "Select a reason" at bounding box center [225, 146] width 242 height 10
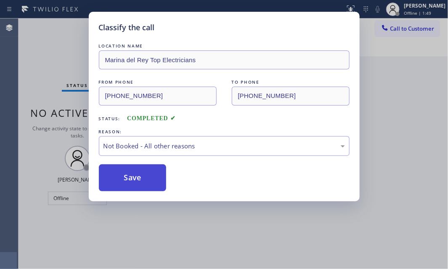
click at [130, 176] on button "Save" at bounding box center [133, 178] width 68 height 27
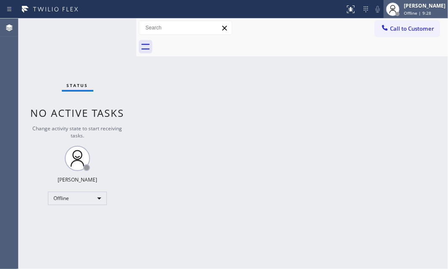
click at [394, 6] on div at bounding box center [393, 9] width 19 height 19
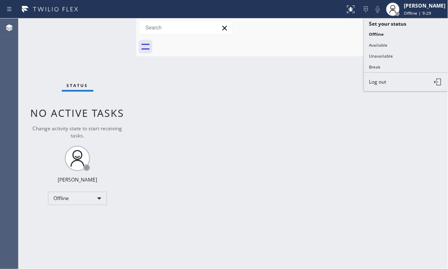
drag, startPoint x: 387, startPoint y: 80, endPoint x: 447, endPoint y: 91, distance: 61.2
click at [389, 80] on button "Log out" at bounding box center [406, 82] width 84 height 19
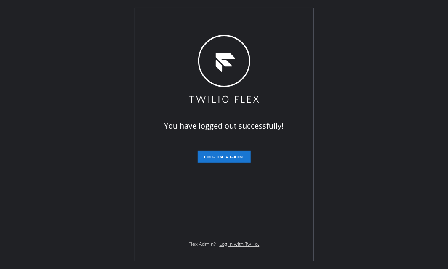
click at [107, 67] on div "You have logged out successfully! Log in again Flex Admin? Log in with Twilio." at bounding box center [224, 134] width 448 height 269
